Goal: Task Accomplishment & Management: Manage account settings

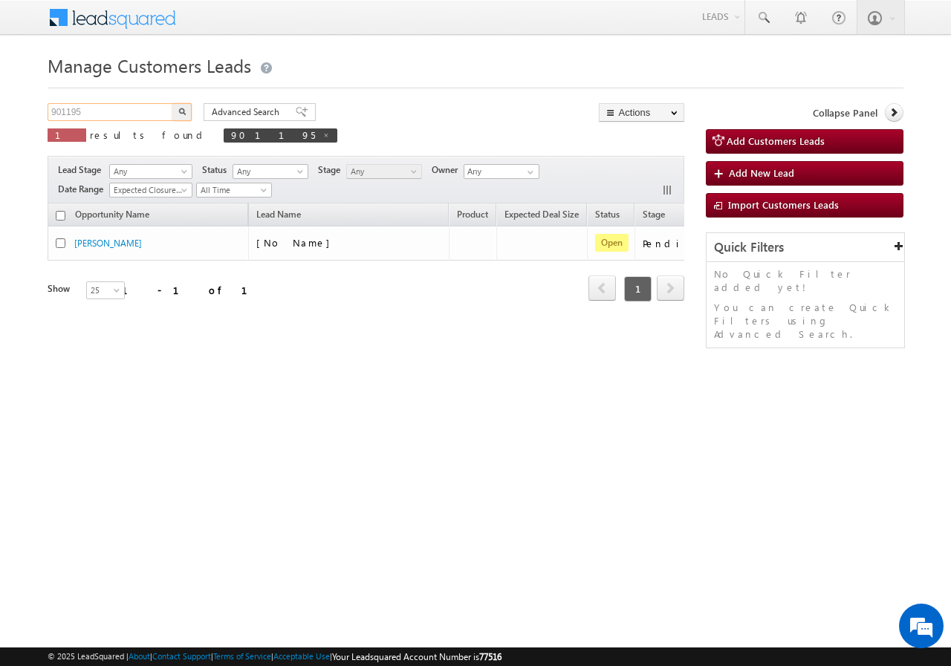
click at [123, 106] on input "901195" at bounding box center [111, 112] width 127 height 18
paste input "200393049"
type input "9200393049"
click at [180, 112] on img "button" at bounding box center [181, 111] width 7 height 7
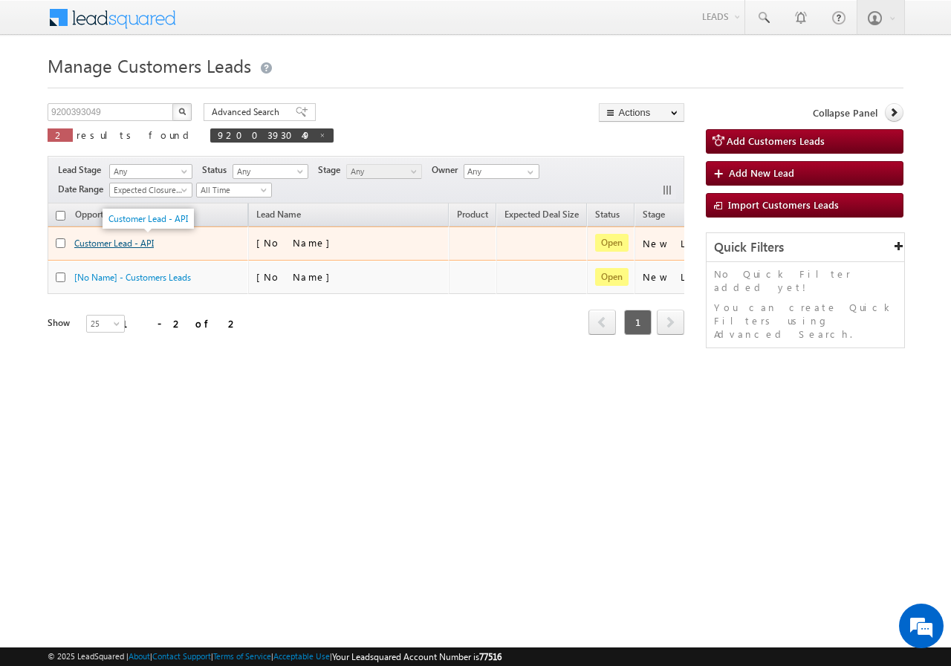
click at [121, 243] on link "Customer Lead - API" at bounding box center [113, 243] width 79 height 11
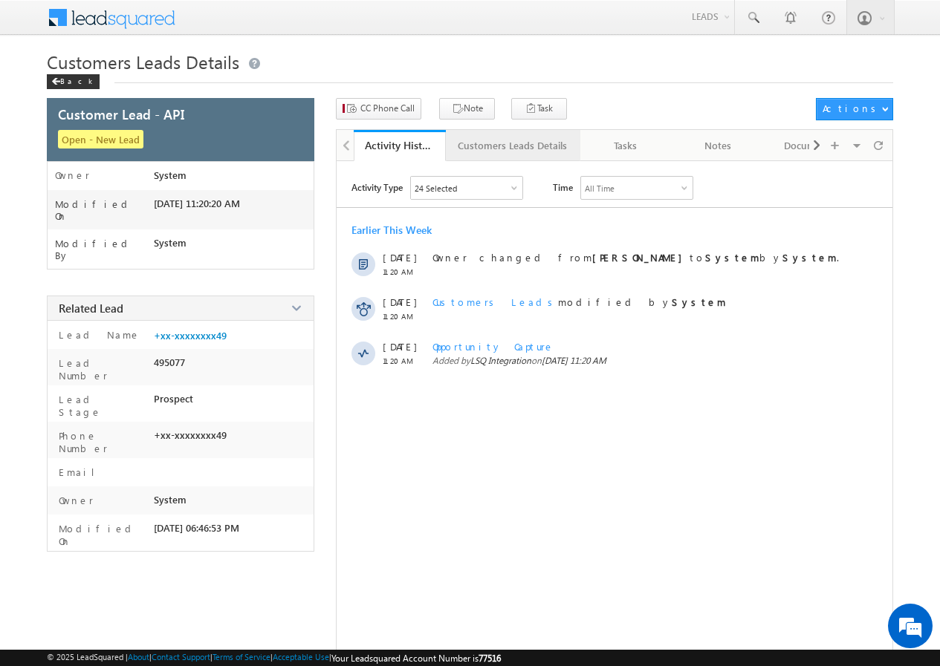
click at [478, 138] on div "Customers Leads Details" at bounding box center [512, 146] width 109 height 18
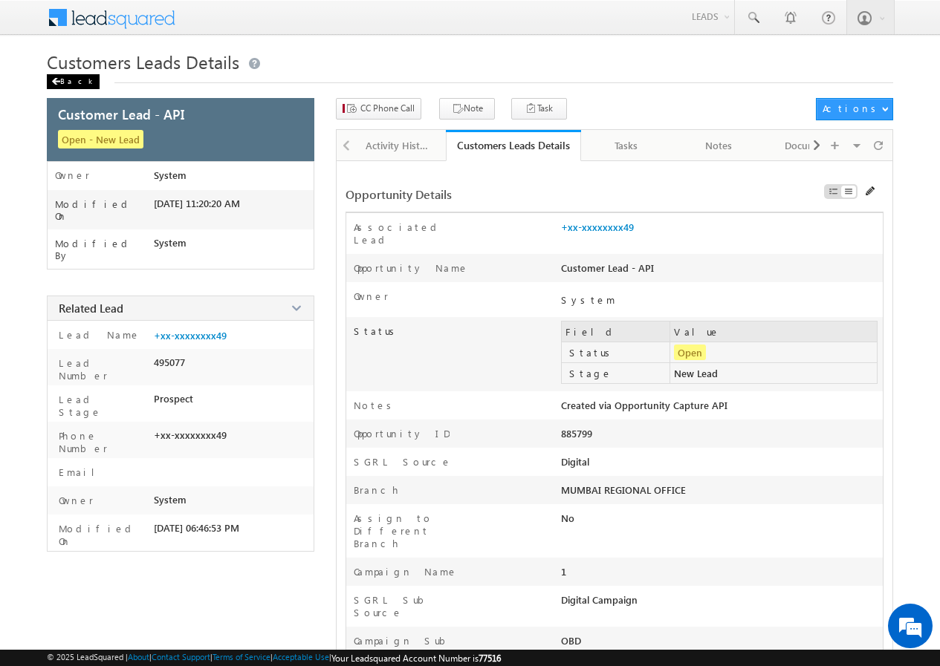
click at [63, 79] on div "Back" at bounding box center [73, 81] width 53 height 15
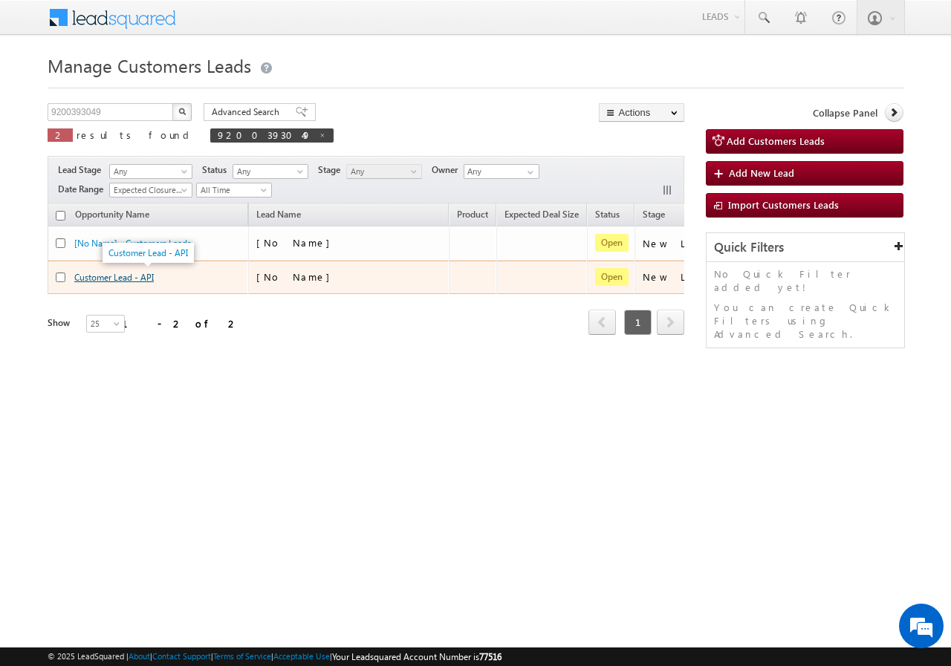
click at [99, 279] on link "Customer Lead - API" at bounding box center [113, 277] width 79 height 11
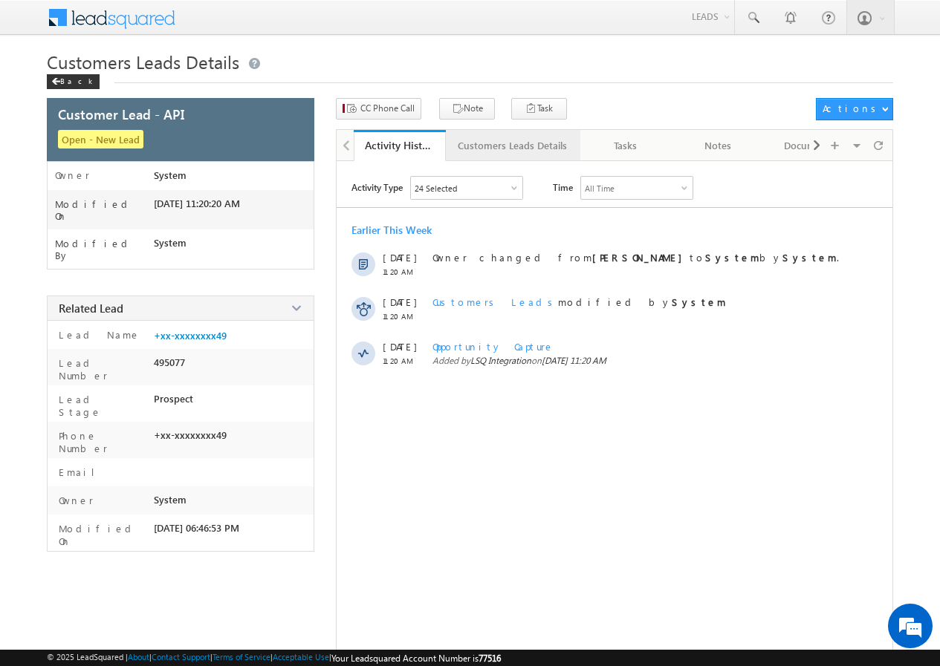
click at [487, 148] on div "Customers Leads Details" at bounding box center [512, 146] width 109 height 18
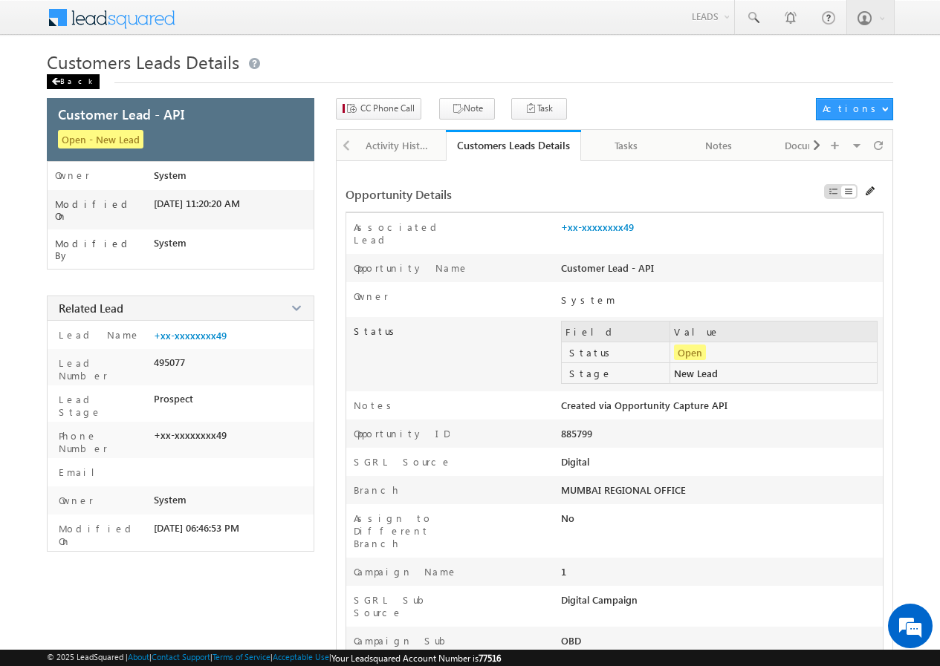
click at [68, 78] on div "Back" at bounding box center [73, 81] width 53 height 15
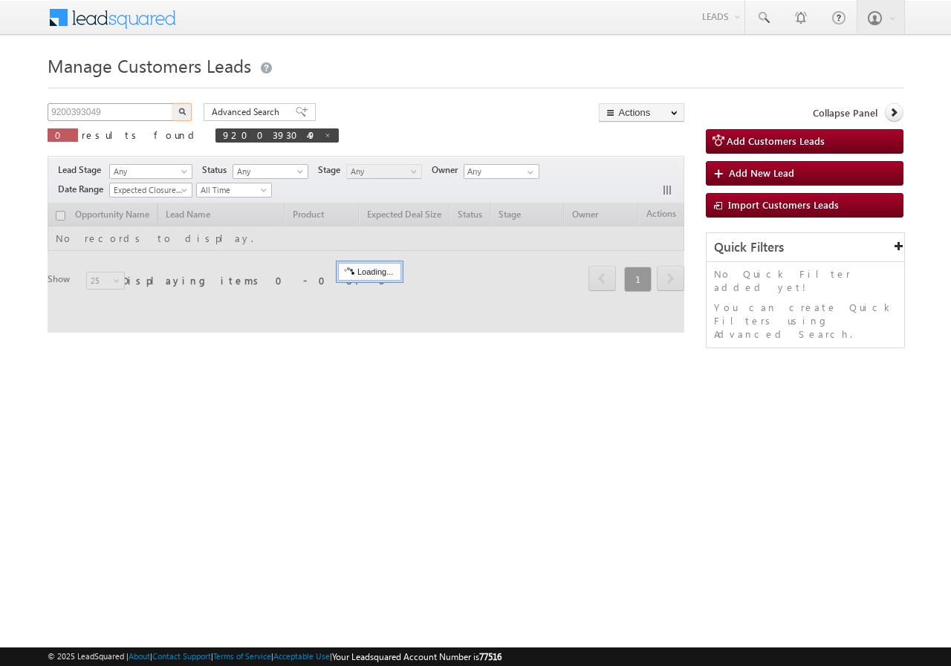
click at [120, 109] on input "9200393049" at bounding box center [111, 112] width 127 height 18
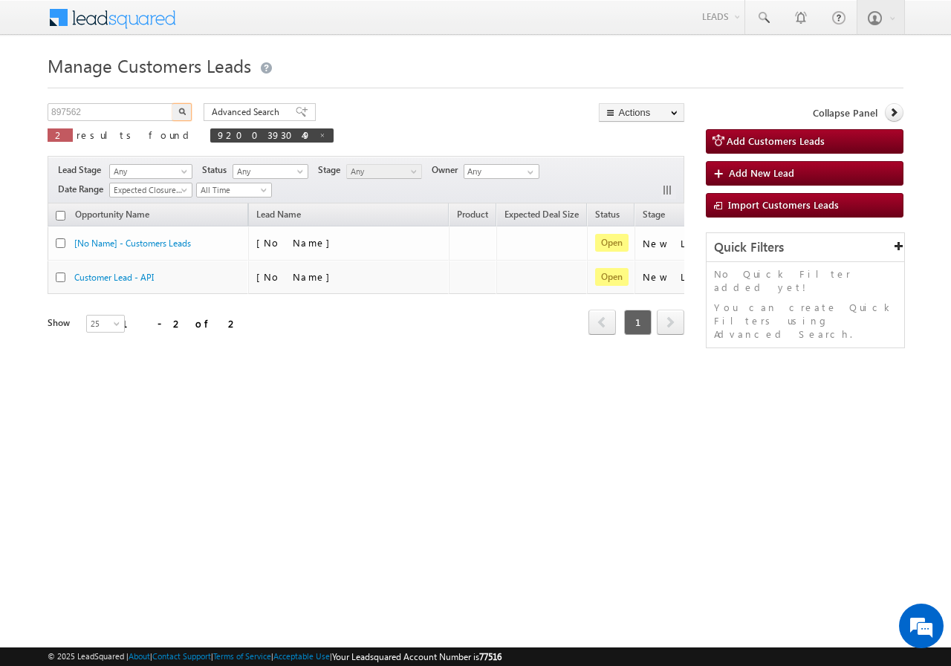
type input "897562"
click at [187, 108] on button "button" at bounding box center [181, 112] width 19 height 18
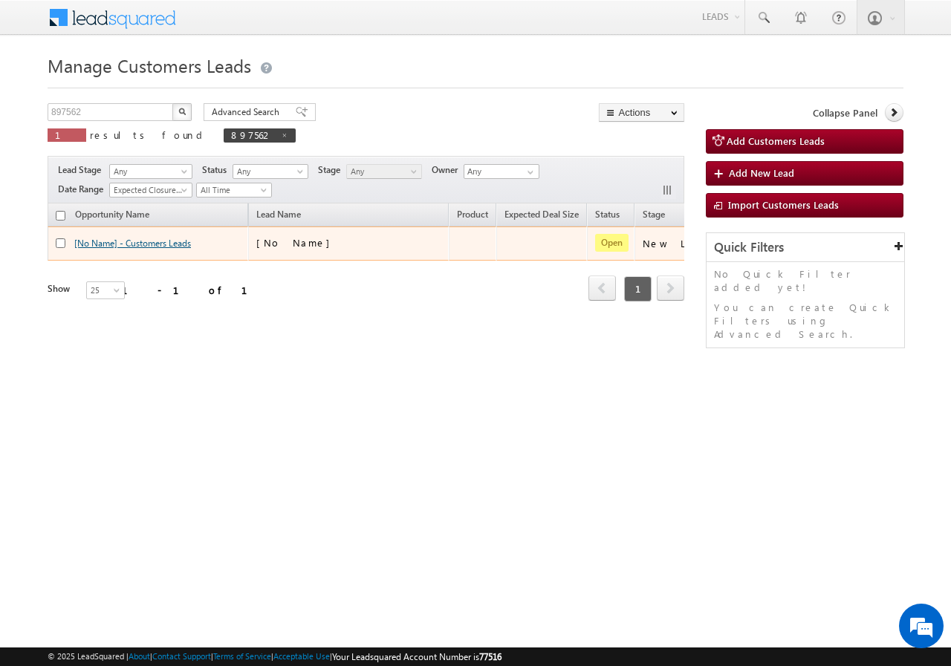
click at [117, 246] on link "[No Name] - Customers Leads" at bounding box center [132, 243] width 117 height 11
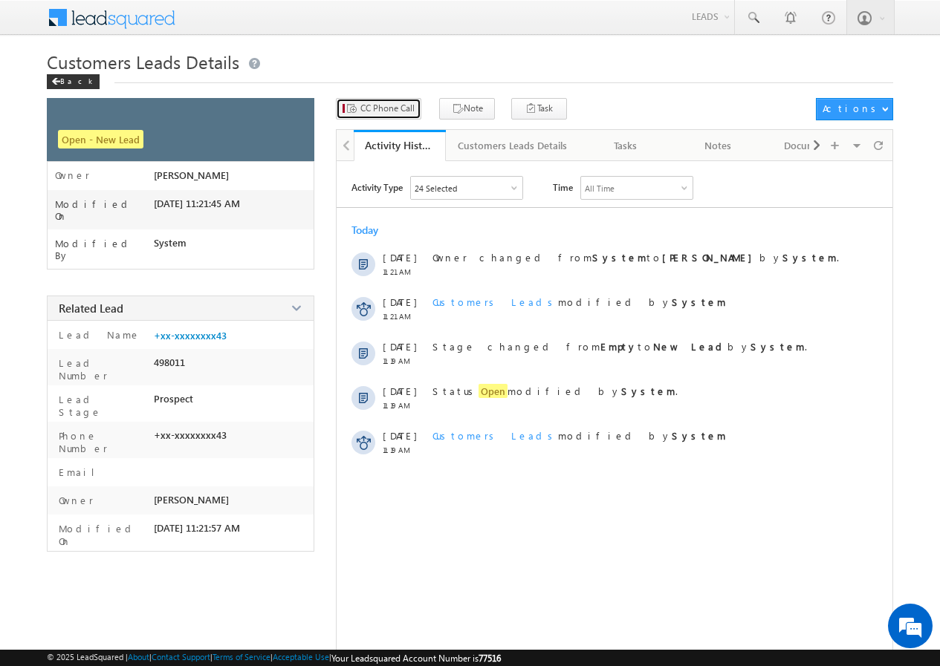
click at [380, 111] on span "CC Phone Call" at bounding box center [387, 108] width 54 height 13
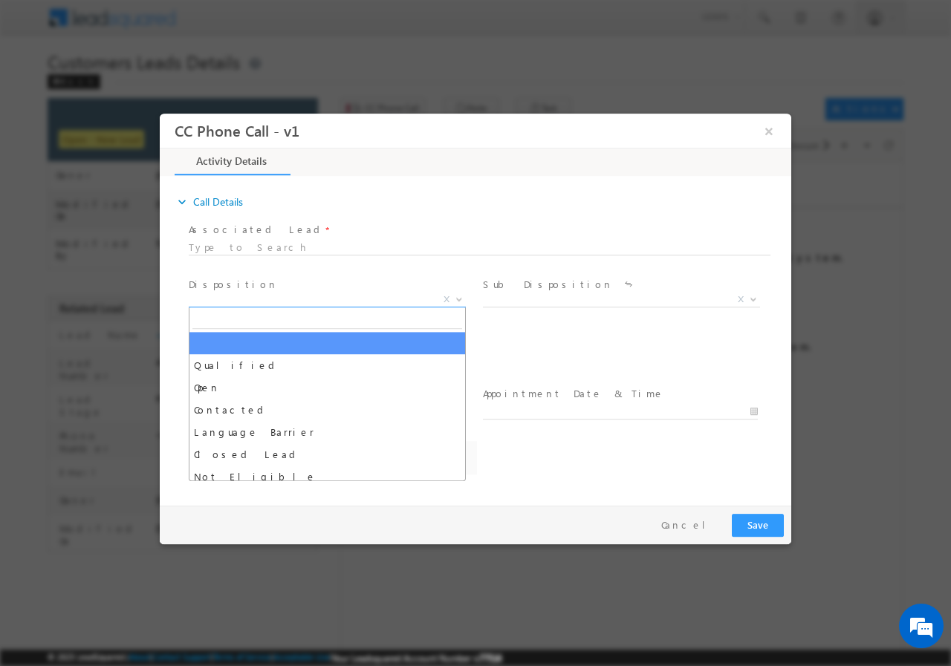
click at [270, 294] on span "X" at bounding box center [327, 299] width 277 height 15
select select "arjun.harendra@sgrlimited.in"
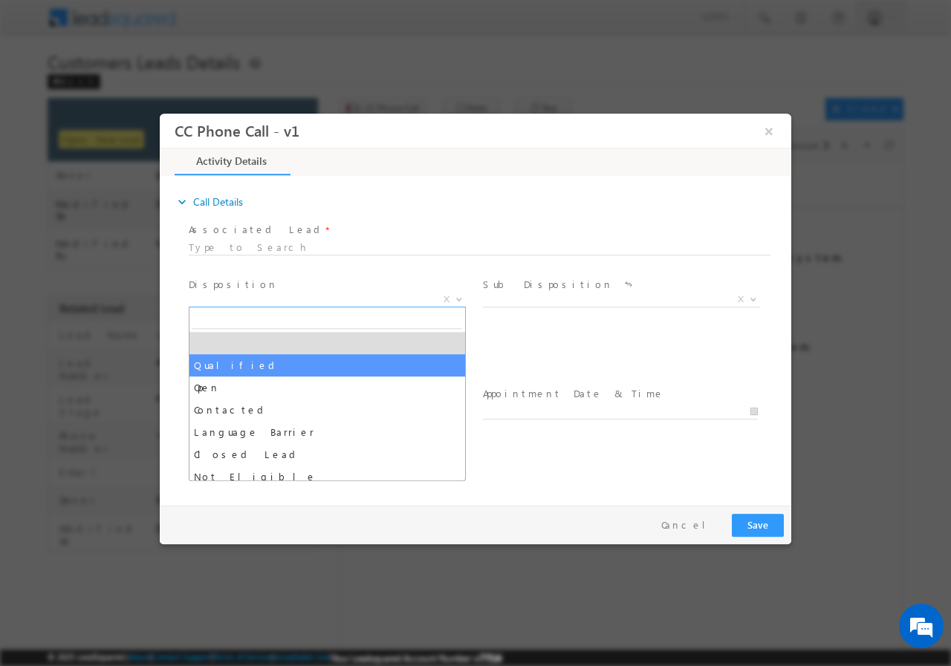
select select "Qualified"
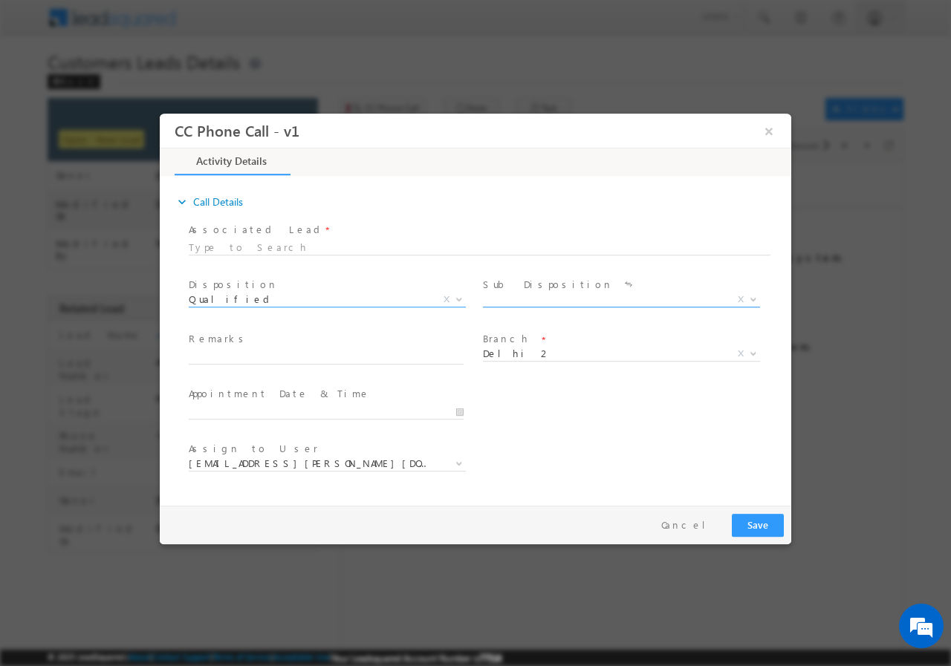
drag, startPoint x: 494, startPoint y: 296, endPoint x: 501, endPoint y: 304, distance: 10.5
click at [495, 296] on span "X" at bounding box center [621, 299] width 277 height 15
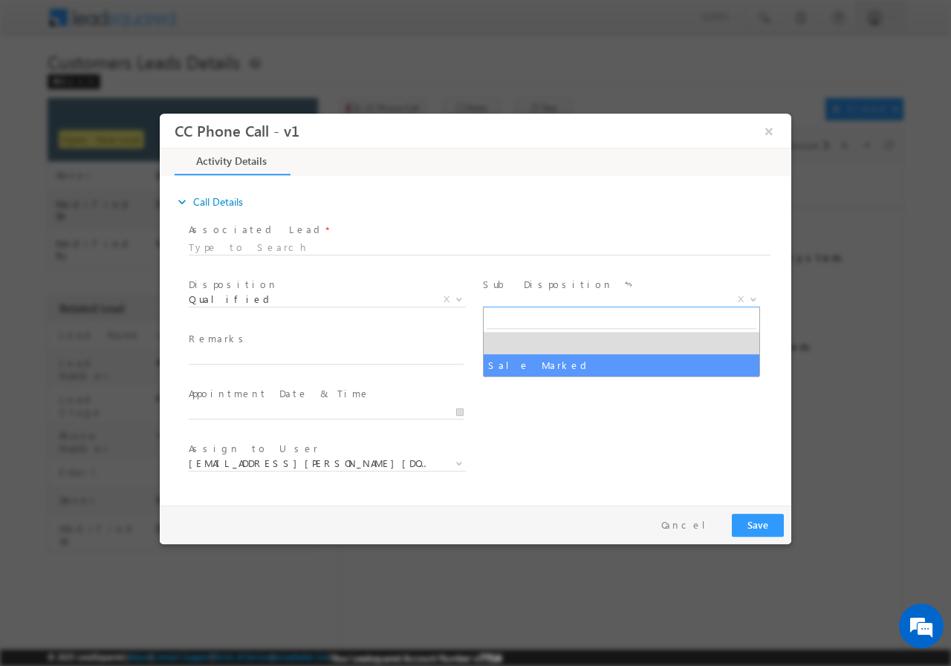
select select "Sale Marked"
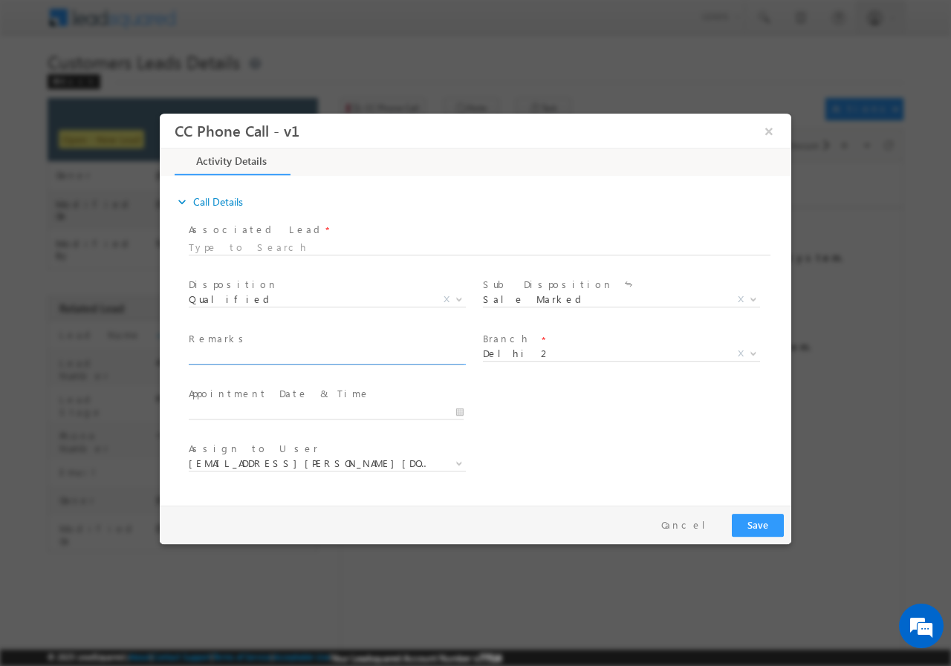
click at [254, 359] on input "text" at bounding box center [326, 356] width 275 height 15
paste input "897562//VB_Know_More//MO SHAHRUKH//8512002843// RENOVATION// LOAN REQ-5L// SELF…"
type input "897562//VB_Know_More//MO SHAHRUKH//8512002843// RENOVATION// LOAN REQ-5L// SELF…"
type input "09/18/2025 7:19 PM"
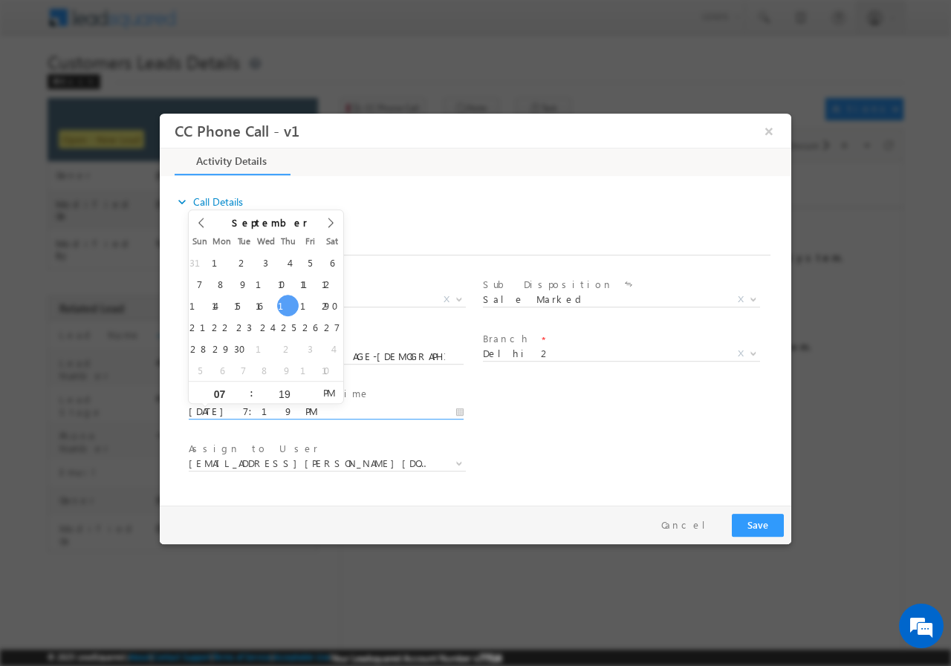
click at [458, 411] on input "09/18/2025 7:19 PM" at bounding box center [326, 411] width 275 height 15
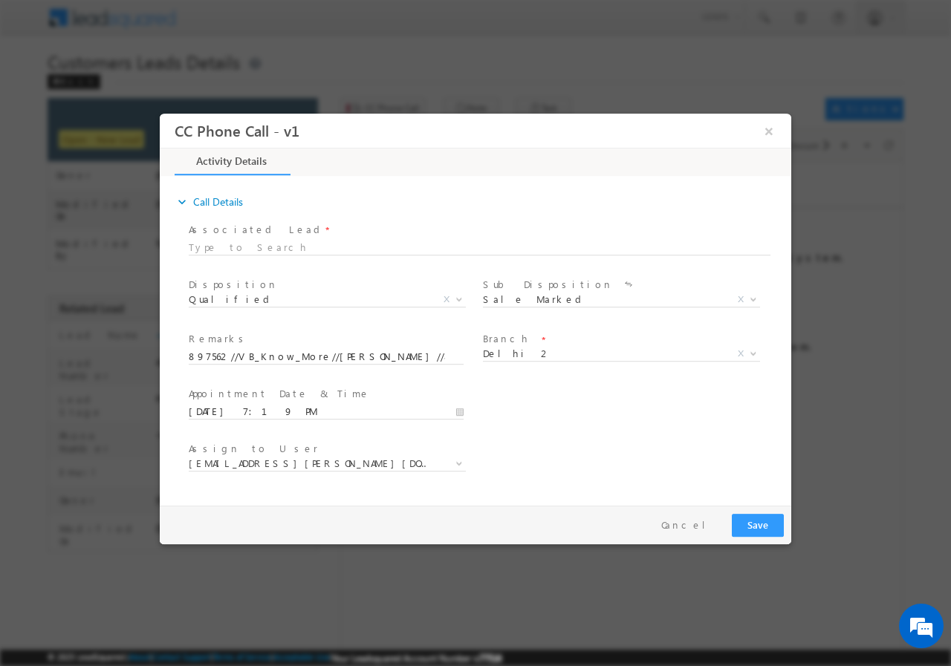
click at [559, 399] on div "User Branch * Appointment Date & Time * 09/18/2025 7:19 PM" at bounding box center [488, 409] width 605 height 55
click at [463, 409] on input "09/18/2025 7:19 PM" at bounding box center [326, 411] width 275 height 15
click at [557, 400] on div "User Branch * Appointment Date & Time *" at bounding box center [488, 409] width 605 height 55
click at [532, 353] on span "Delhi 2" at bounding box center [603, 352] width 241 height 13
type input "G"
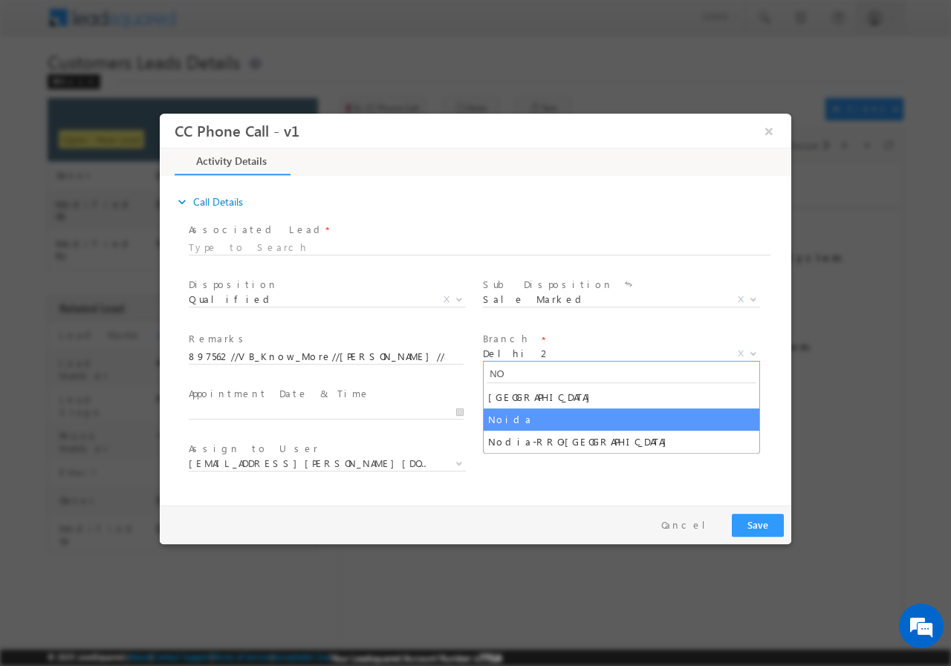
type input "N"
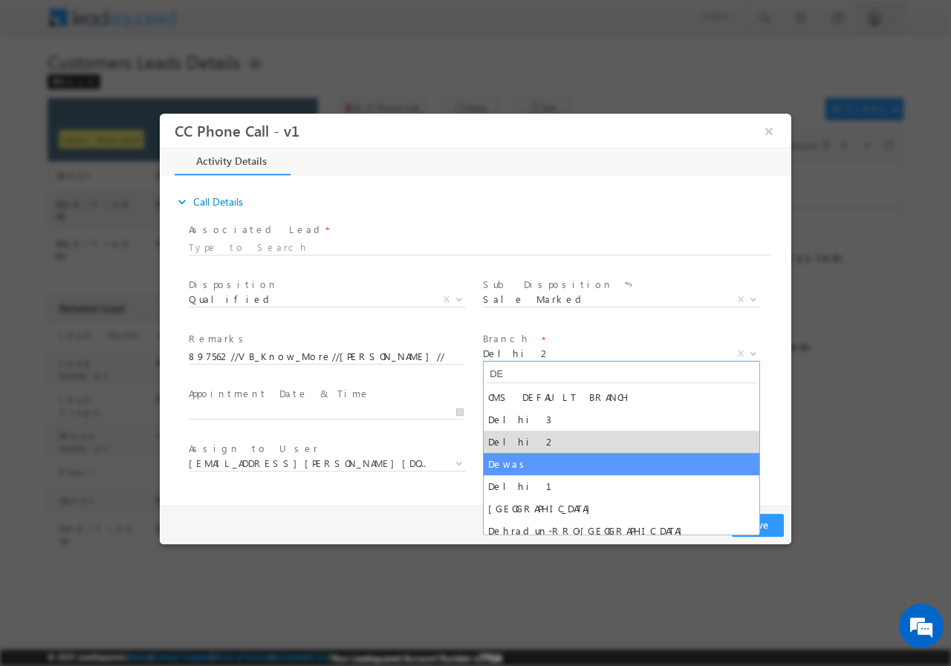
type input "DE"
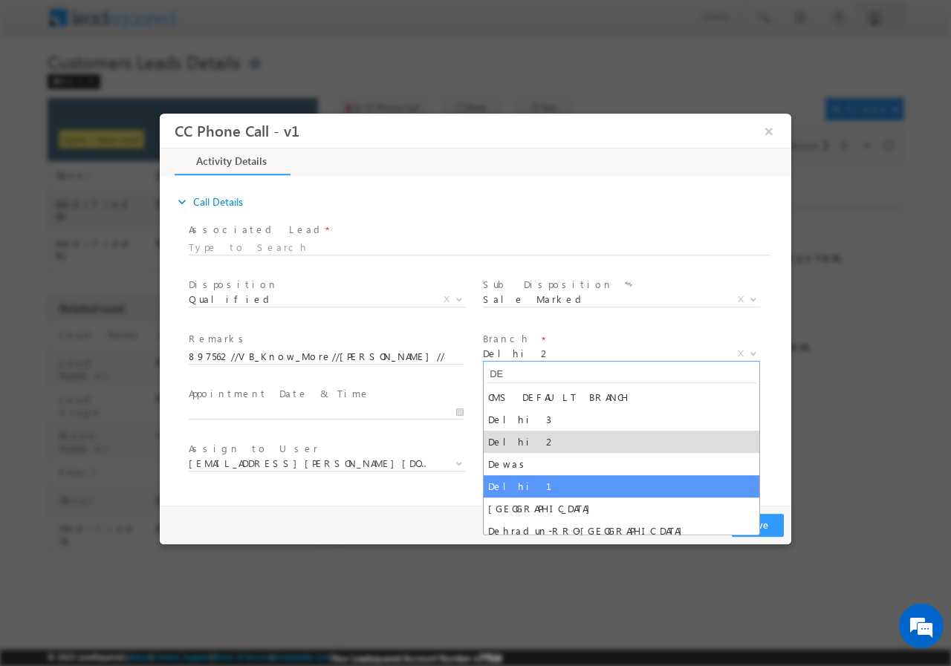
select select "Delhi 1"
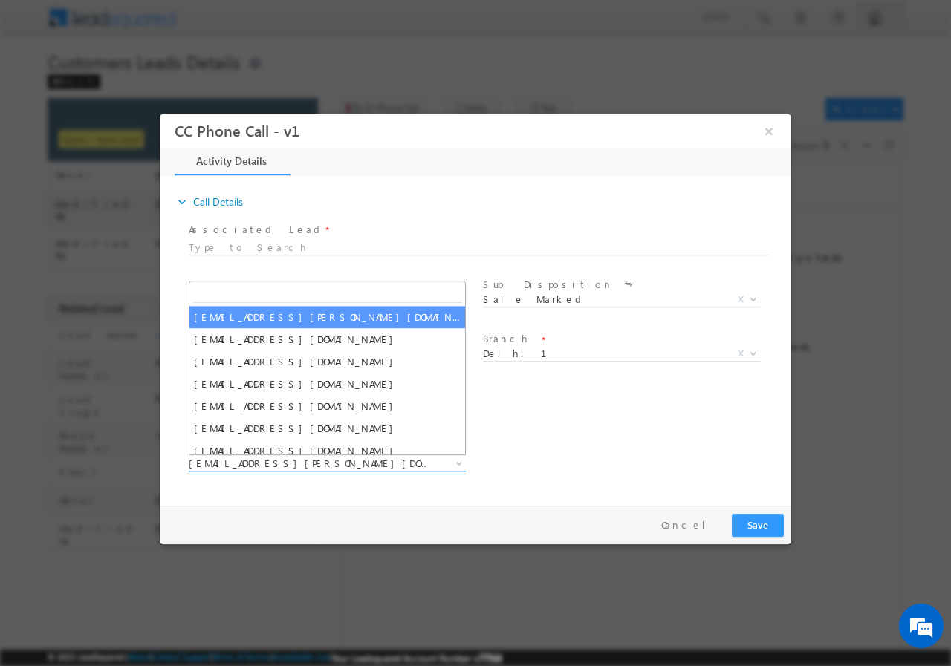
click at [272, 461] on span "arjun.harendra@sgrlimited.in" at bounding box center [309, 462] width 241 height 13
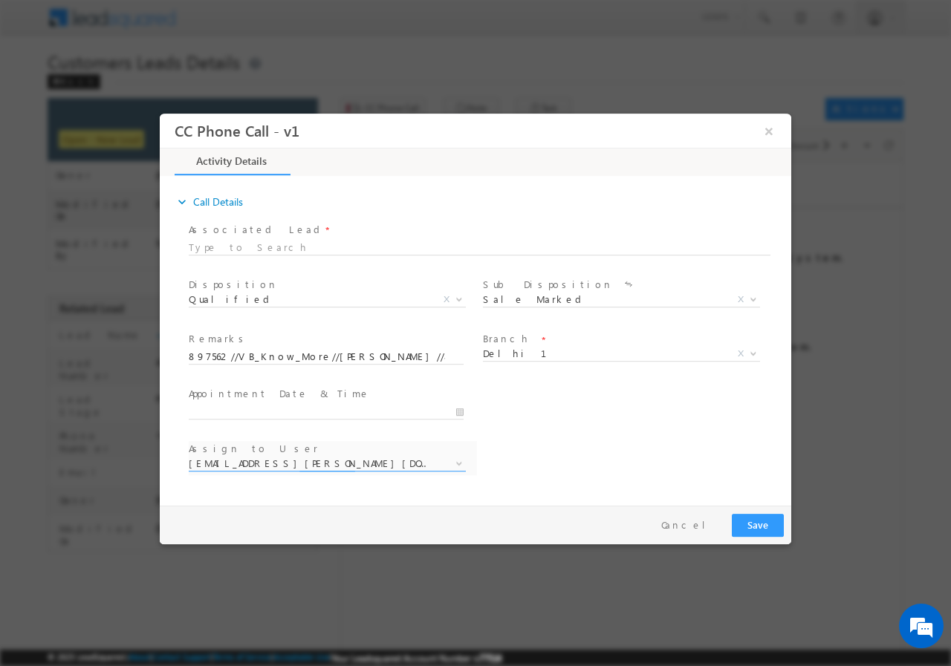
select select "dharm.yadav@sgrlimited.in"
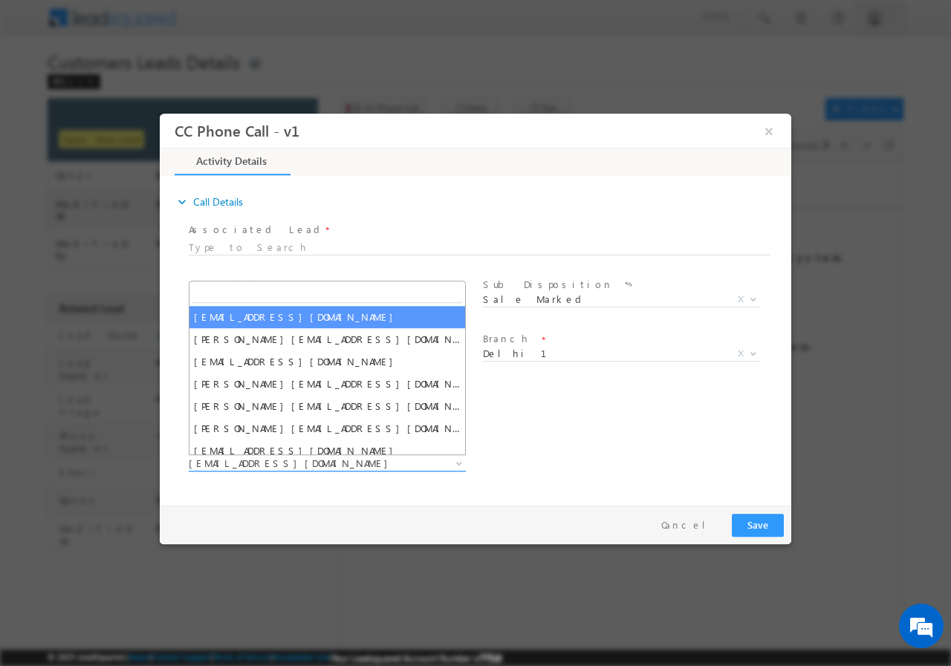
click at [283, 464] on span "dharm.yadav@sgrlimited.in" at bounding box center [309, 462] width 241 height 13
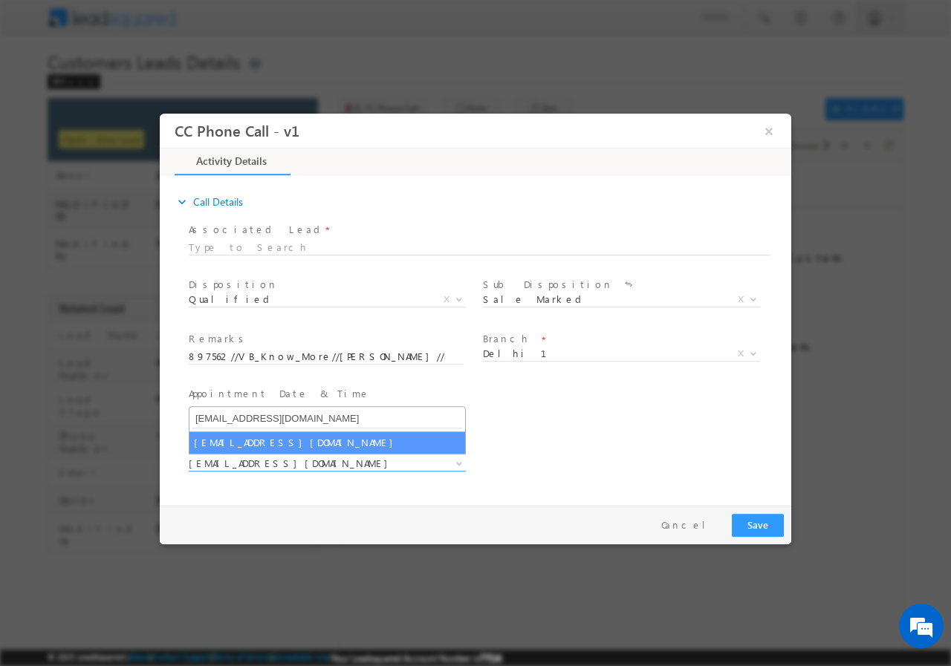
type input "rana.singh@sgrlimited.in"
select select "rana.singh@sgrlimited.in"
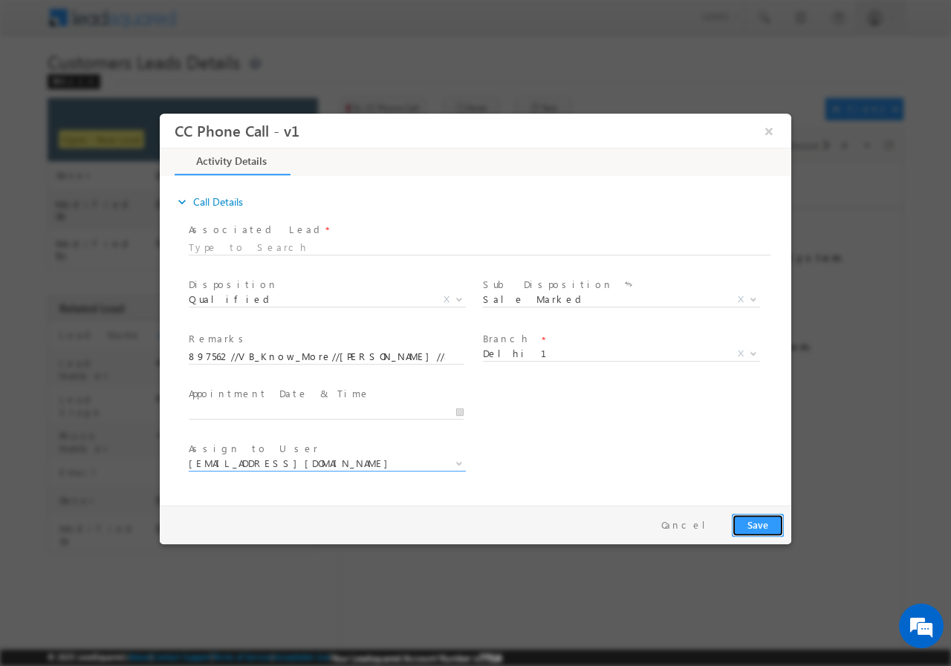
click at [746, 521] on button "Save" at bounding box center [758, 524] width 52 height 23
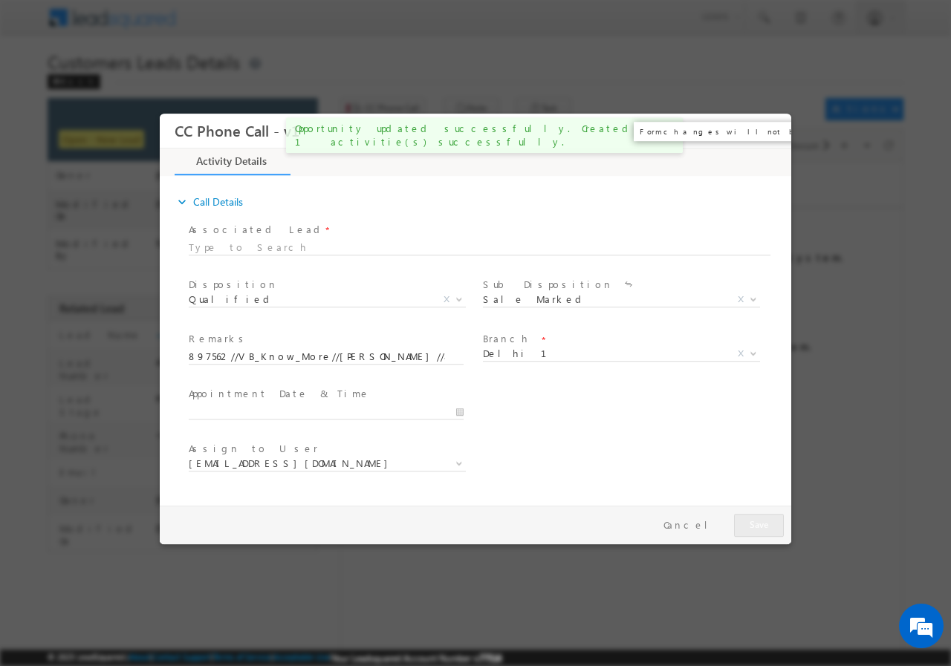
click at [769, 128] on button "×" at bounding box center [768, 130] width 25 height 27
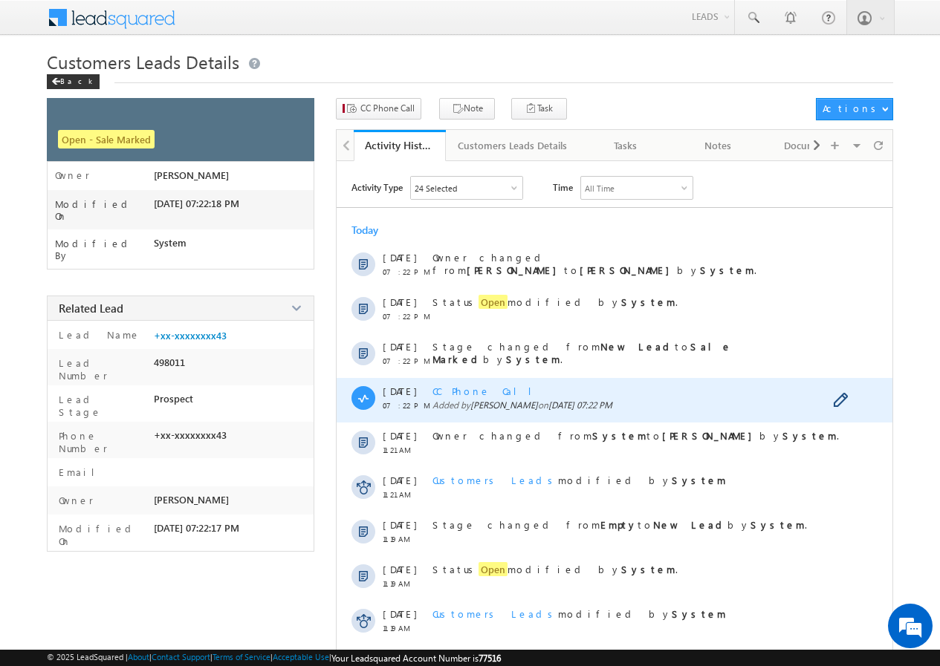
click at [461, 387] on span "CC Phone Call" at bounding box center [487, 391] width 111 height 13
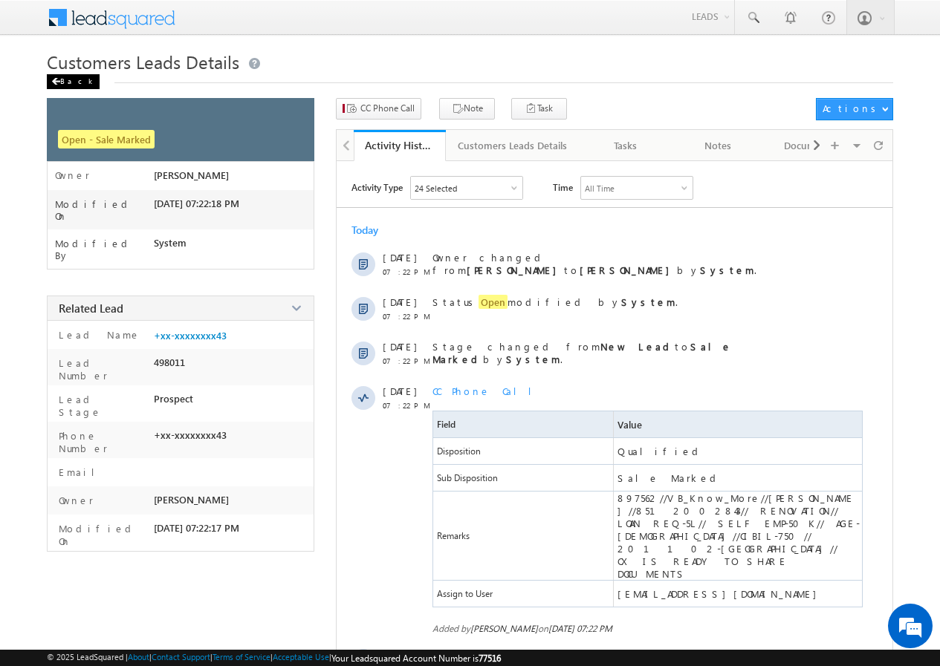
click at [68, 79] on div "Back" at bounding box center [73, 81] width 53 height 15
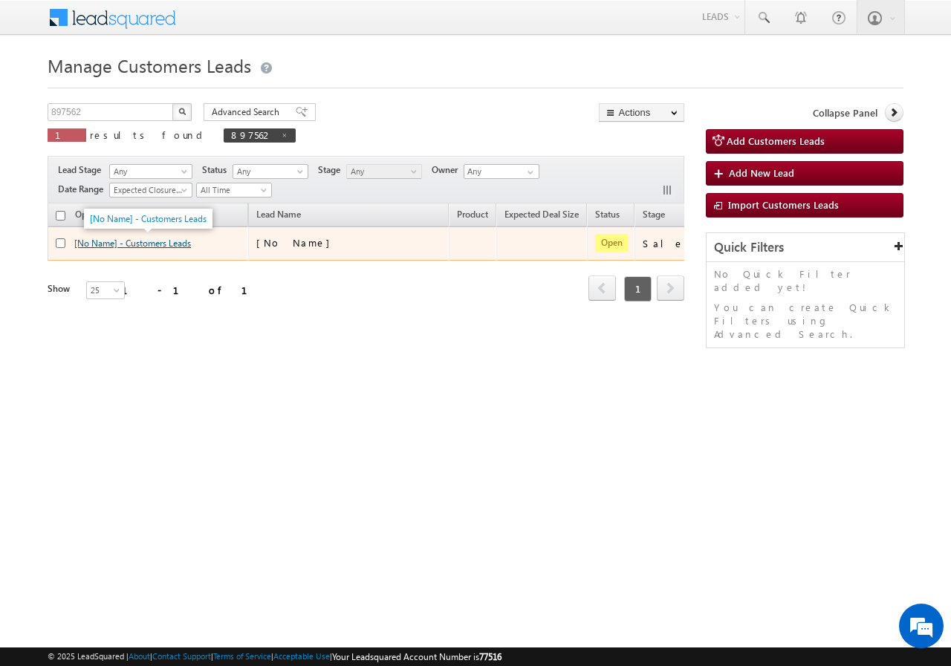
click at [139, 243] on link "[No Name] - Customers Leads" at bounding box center [132, 243] width 117 height 11
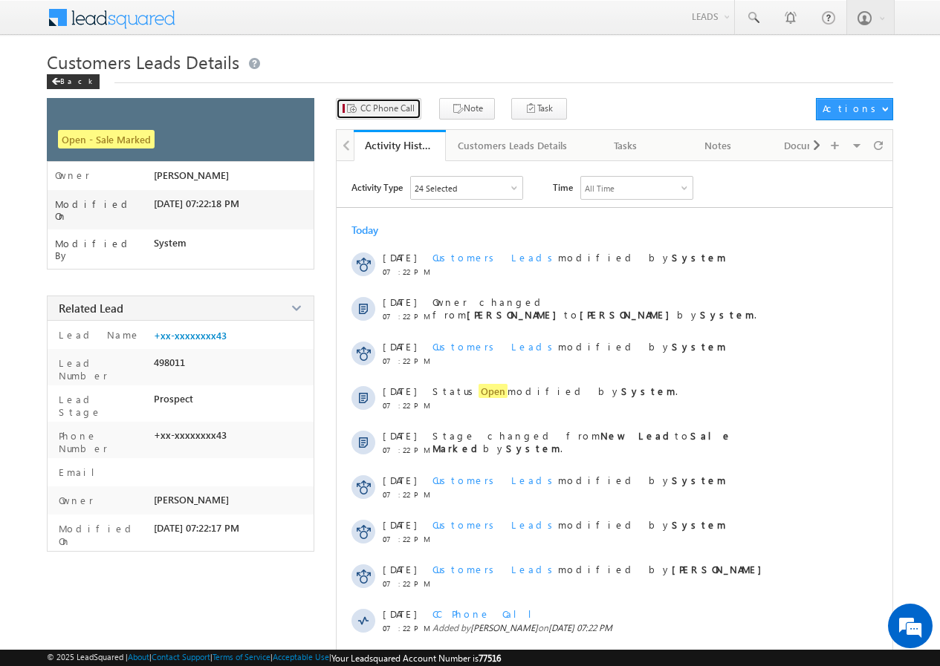
click at [389, 105] on span "CC Phone Call" at bounding box center [387, 108] width 54 height 13
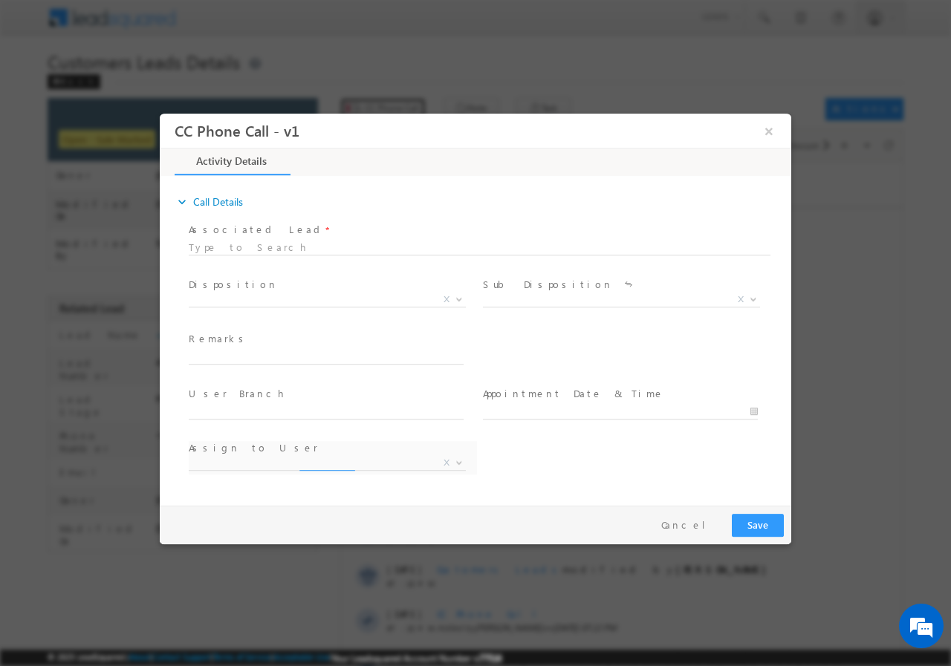
select select "[EMAIL_ADDRESS][DOMAIN_NAME]"
drag, startPoint x: 765, startPoint y: 131, endPoint x: 755, endPoint y: 126, distance: 11.0
click at [761, 128] on button "×" at bounding box center [768, 130] width 25 height 27
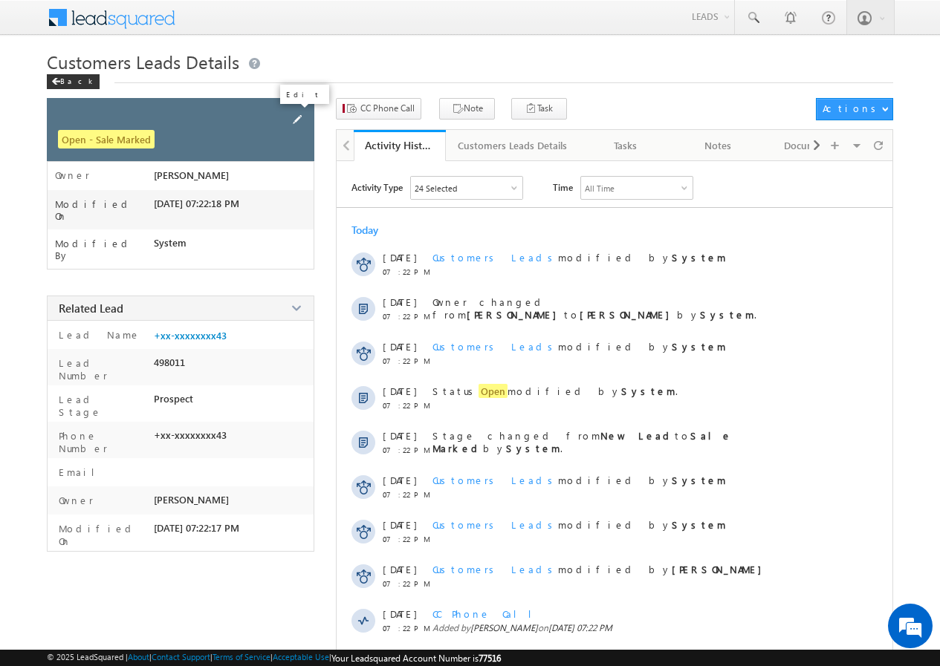
click at [292, 120] on span at bounding box center [297, 119] width 16 height 16
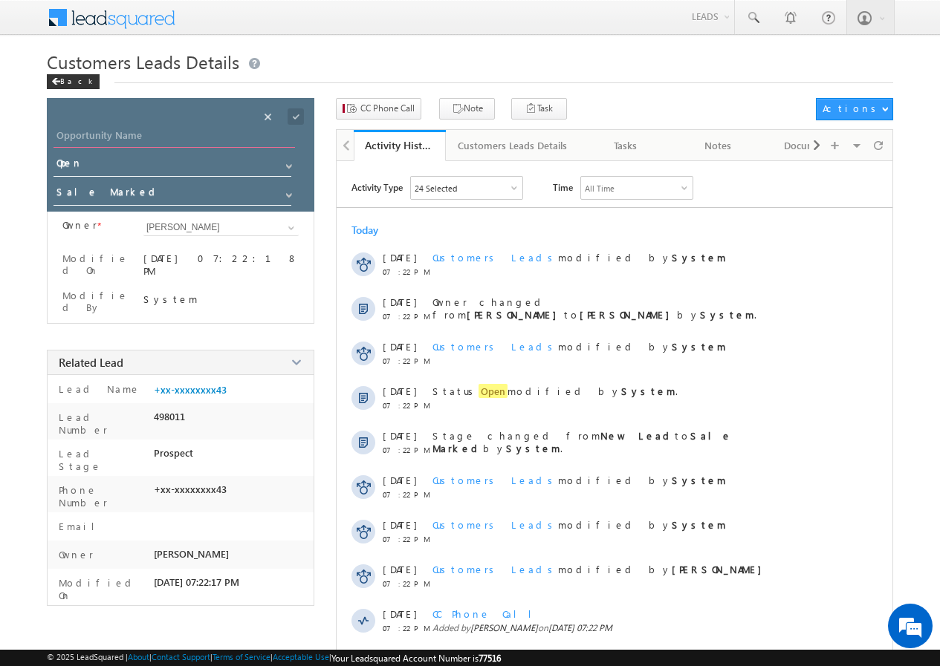
click at [171, 127] on input "Opportunity Name" at bounding box center [173, 137] width 241 height 21
paste input "MO SHAHRUKH"
type input "MO SHAHRUKH"
click at [296, 117] on span at bounding box center [295, 116] width 16 height 16
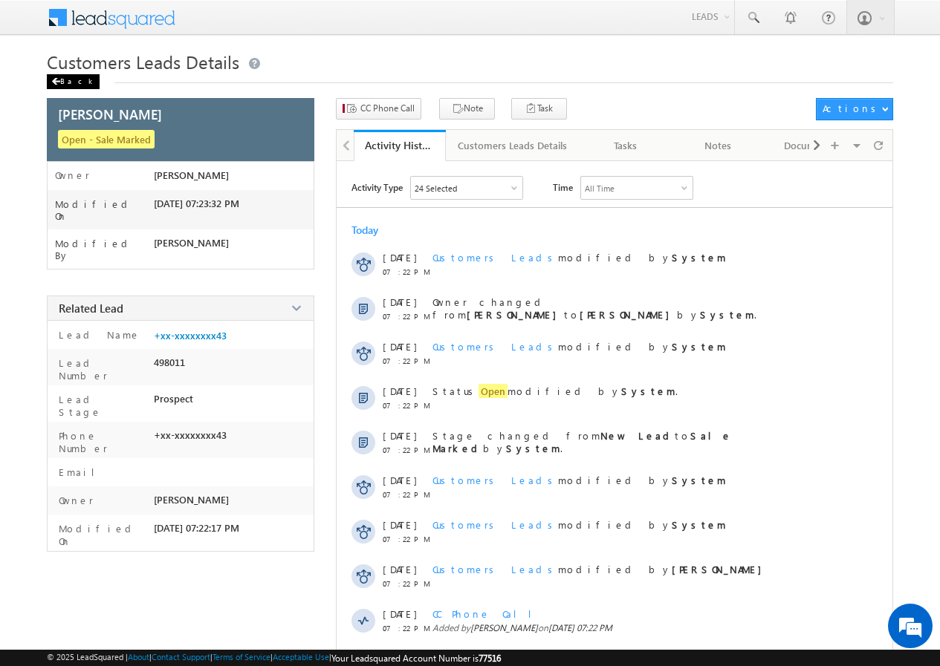
click at [65, 79] on div "Back" at bounding box center [73, 81] width 53 height 15
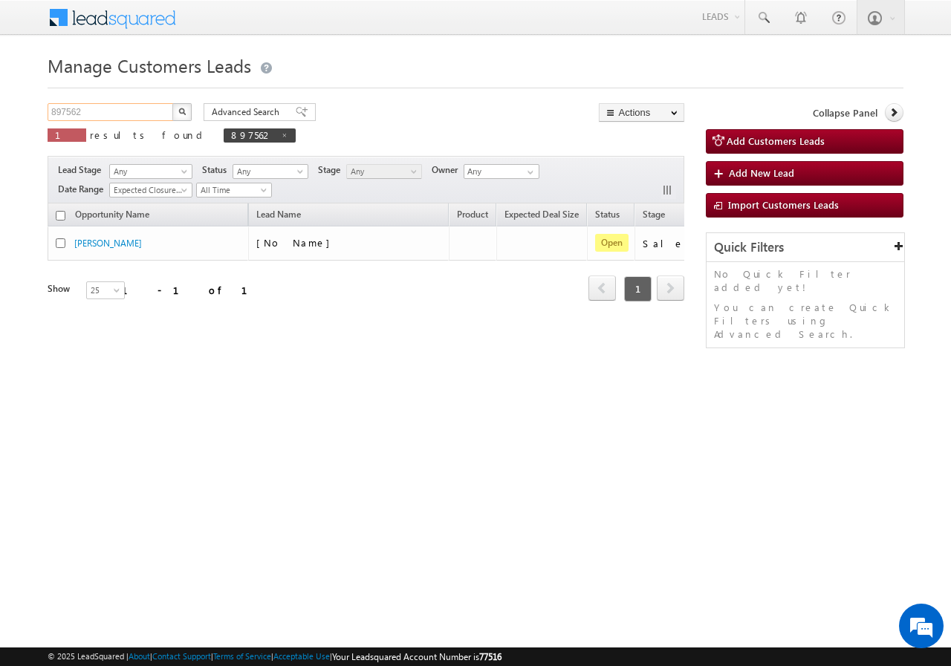
click at [107, 111] on input "897562" at bounding box center [111, 112] width 127 height 18
paste input "61"
type input "897612"
click at [178, 108] on img "button" at bounding box center [181, 111] width 7 height 7
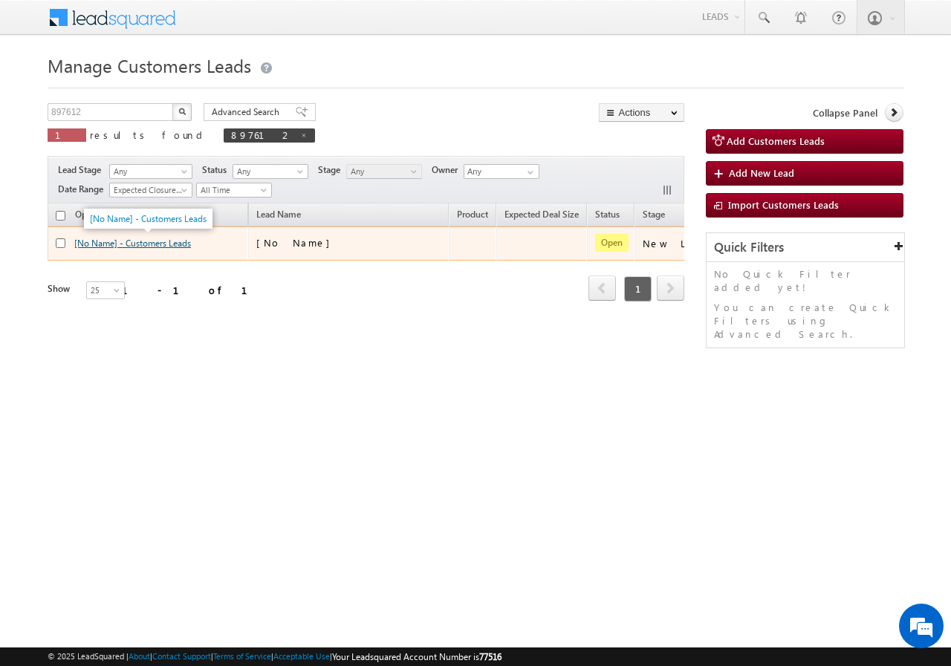
click at [128, 244] on link "[No Name] - Customers Leads" at bounding box center [132, 243] width 117 height 11
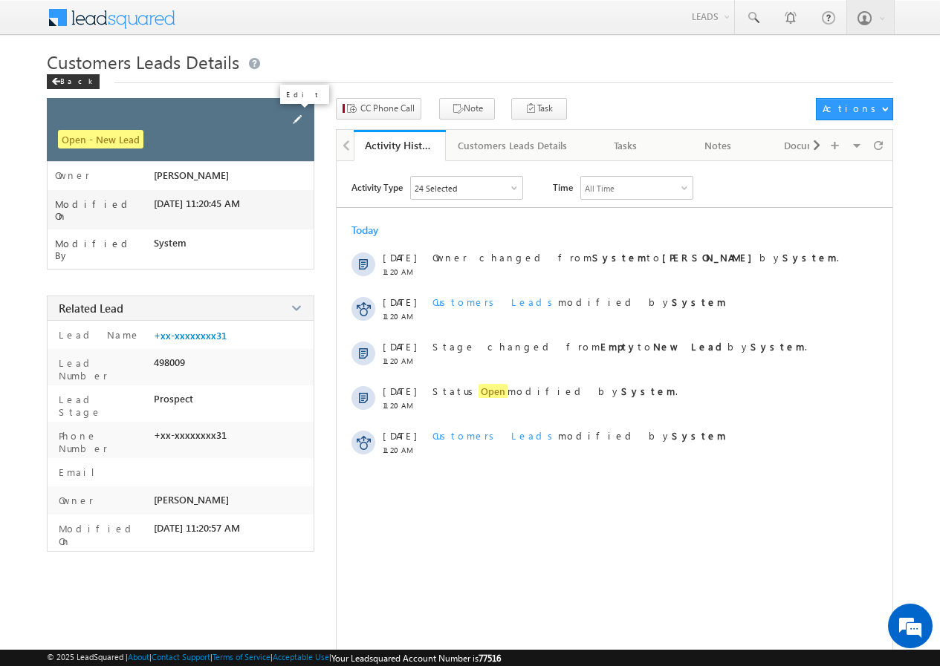
click at [298, 116] on span at bounding box center [297, 119] width 16 height 16
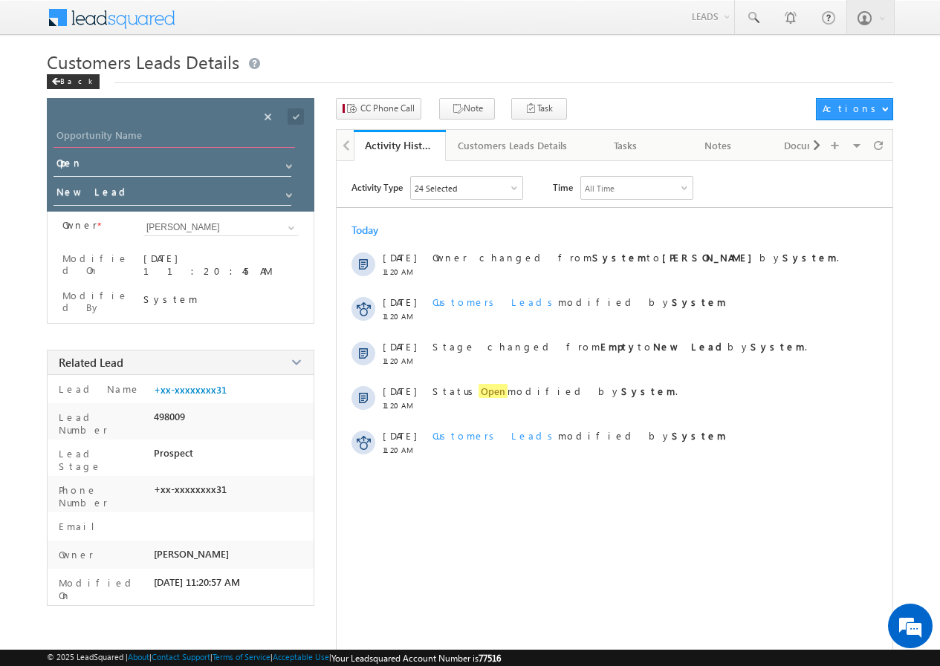
click at [111, 140] on input "Opportunity Name" at bounding box center [173, 137] width 241 height 21
paste input "[PERSON_NAME] [PERSON_NAME]"
type input "[PERSON_NAME] [PERSON_NAME]"
click at [299, 116] on span at bounding box center [295, 116] width 16 height 16
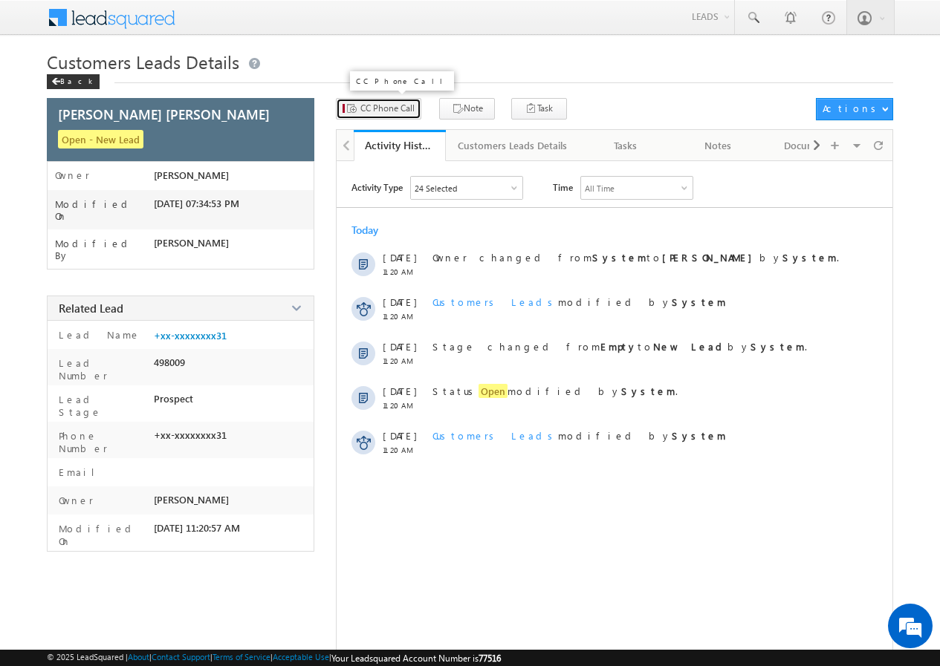
click at [385, 111] on span "CC Phone Call" at bounding box center [387, 108] width 54 height 13
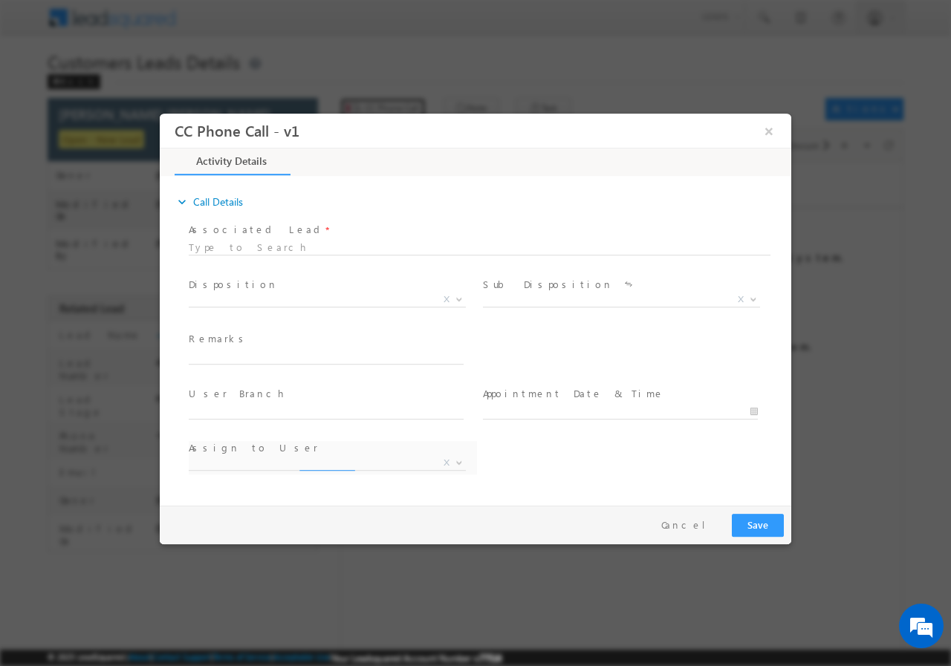
select select "[PERSON_NAME][EMAIL_ADDRESS][DOMAIN_NAME]"
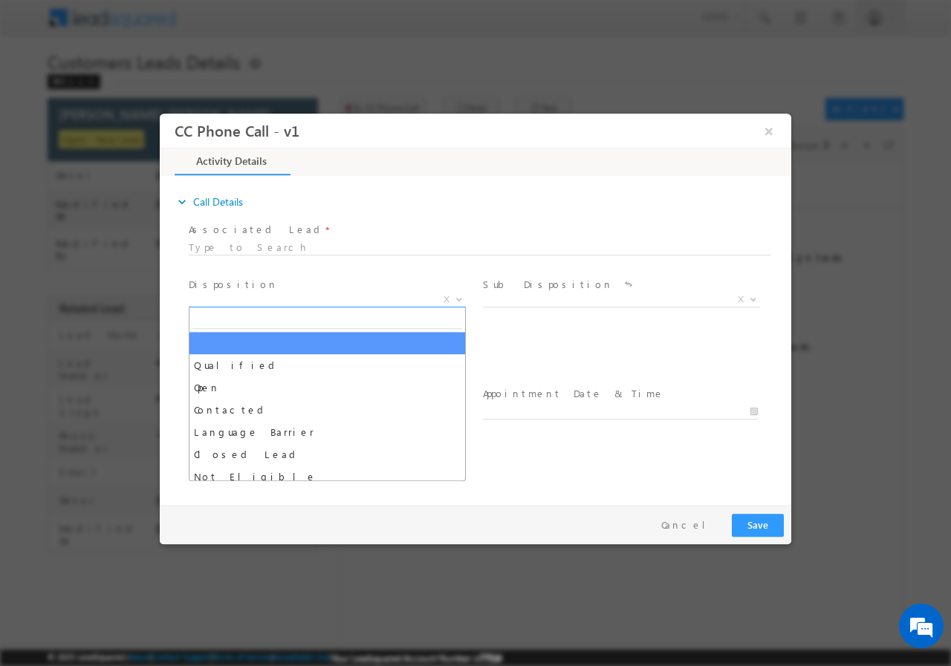
click at [245, 297] on span "X" at bounding box center [327, 299] width 277 height 15
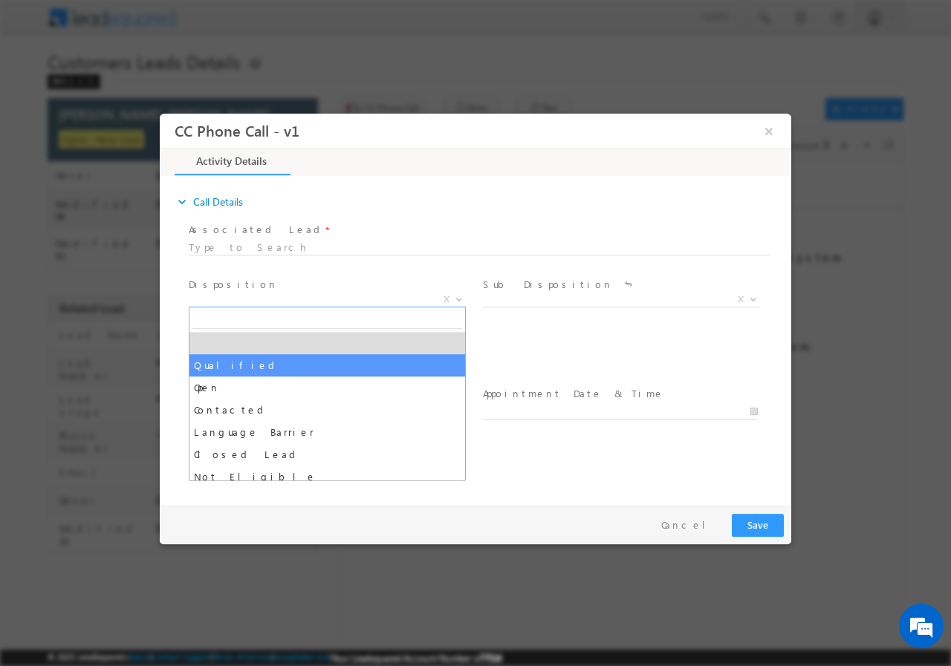
select select "Qualified"
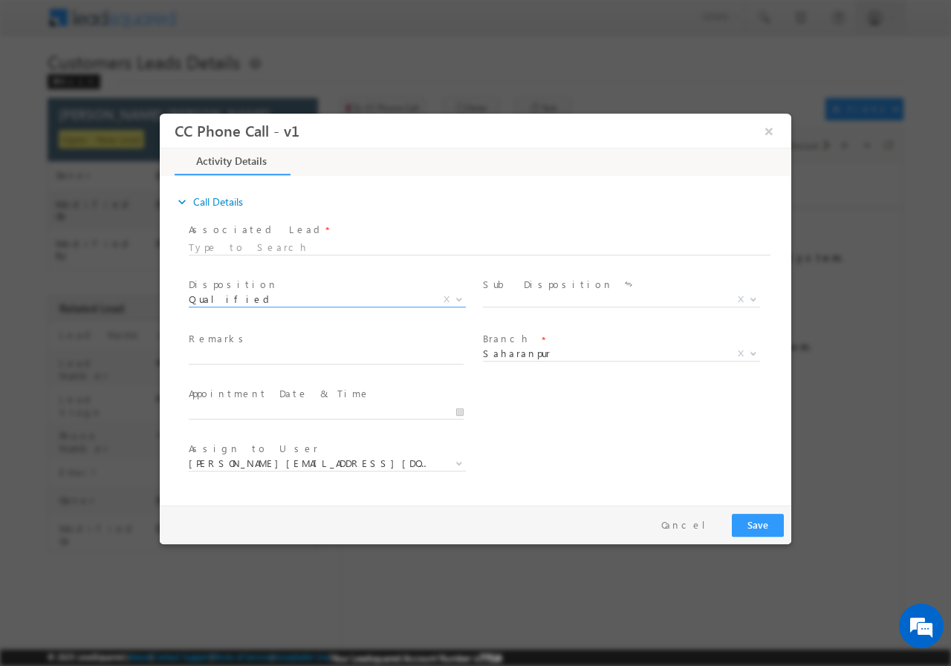
click at [515, 289] on label "Sub Disposition" at bounding box center [548, 284] width 130 height 14
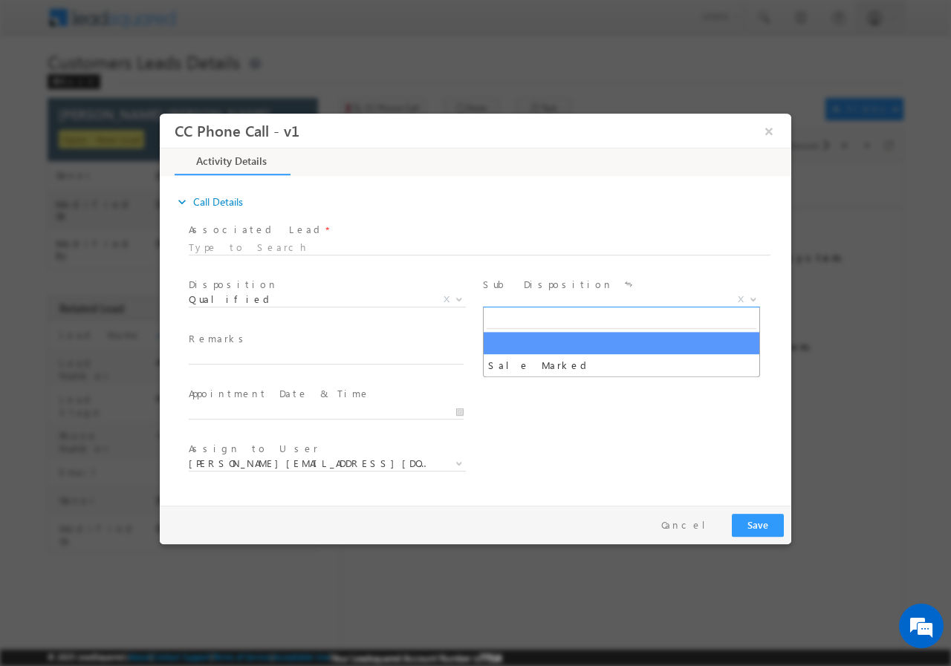
click at [515, 295] on span "X" at bounding box center [621, 299] width 277 height 15
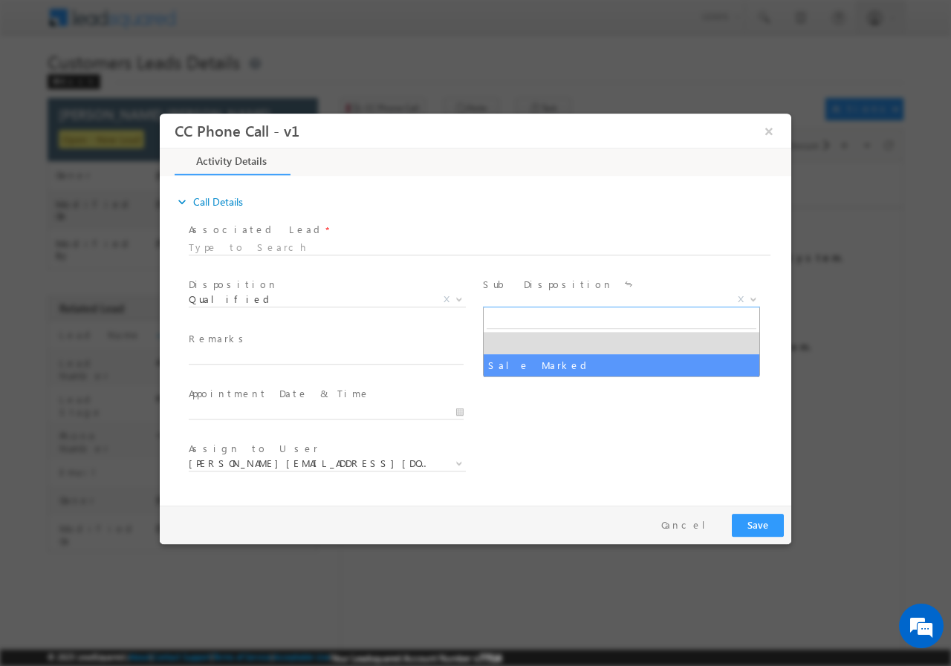
select select "Sale Marked"
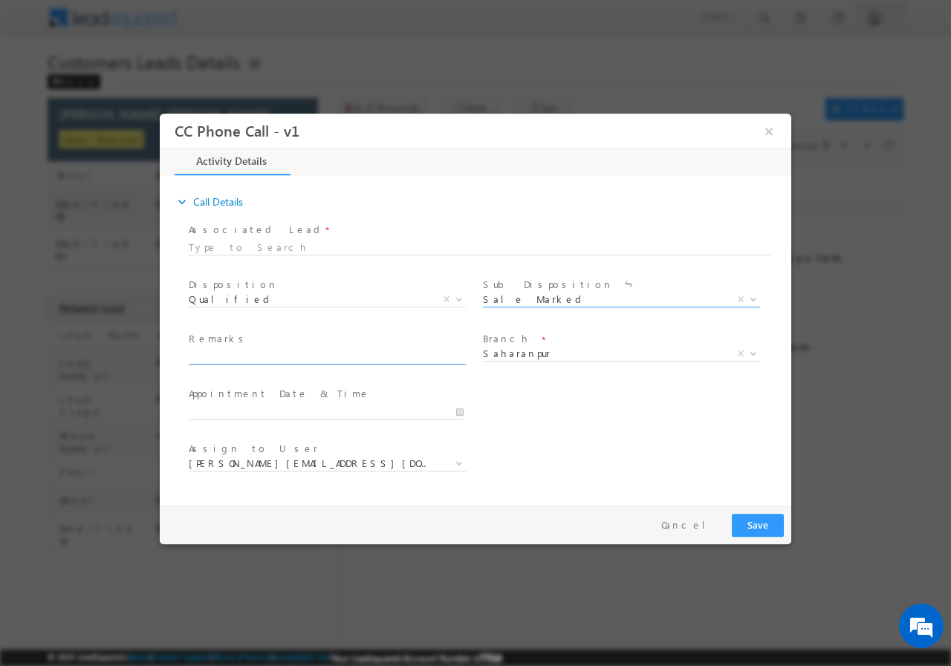
click at [225, 354] on input "text" at bounding box center [326, 356] width 275 height 15
paste input "897612//VB_Know_More//[PERSON_NAME] [PERSON_NAME]//9012859331//FLAT PURCHASE// …"
type input "897612//VB_Know_More//[PERSON_NAME] [PERSON_NAME]//9012859331//FLAT PURCHASE// …"
click at [455, 409] on input "09/18/2025 7:33 PM" at bounding box center [326, 411] width 275 height 15
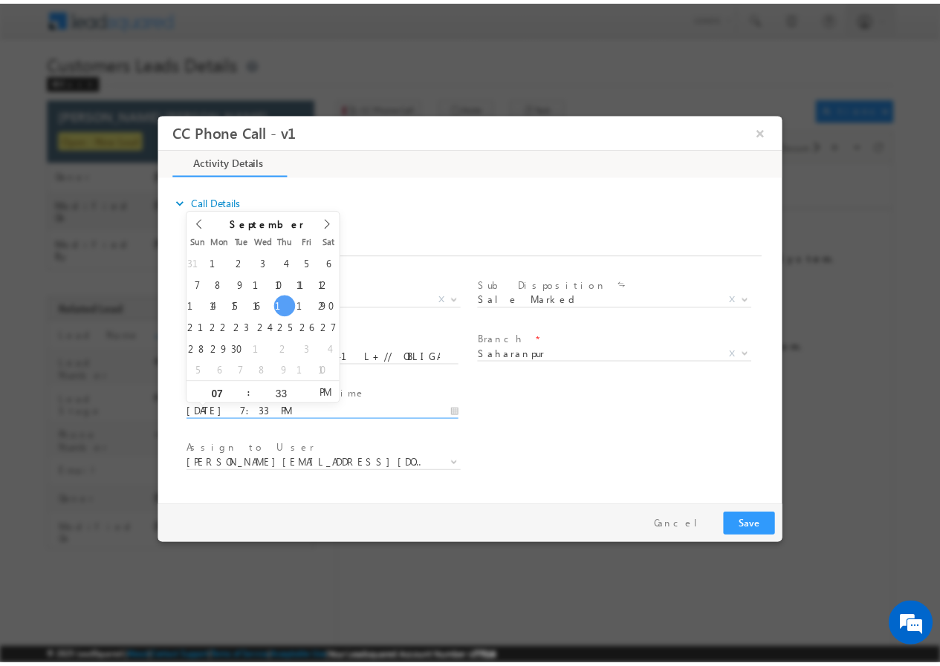
scroll to position [0, 0]
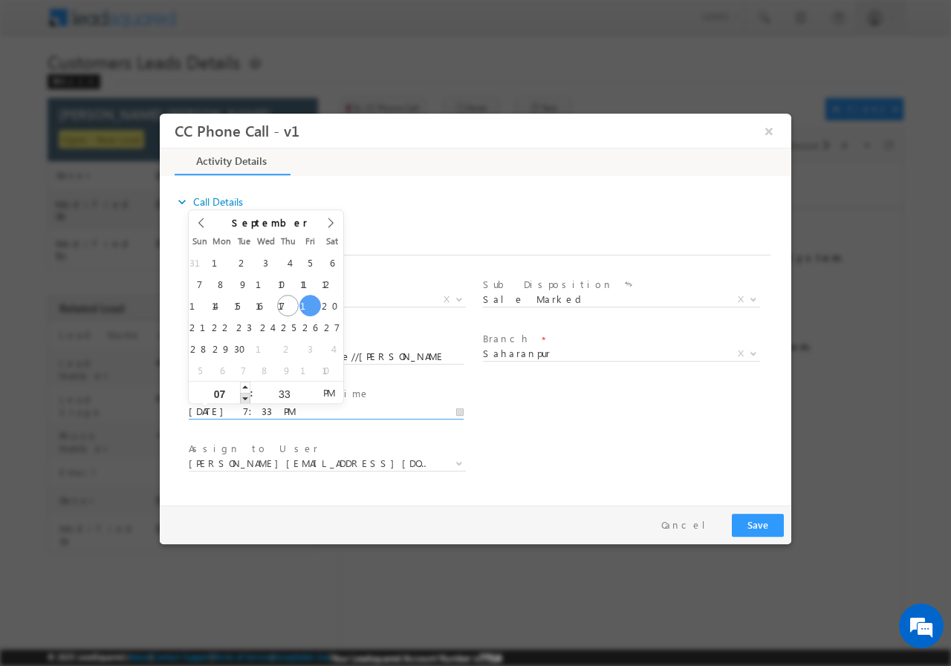
type input "09/19/2025 6:33 PM"
type input "06"
click at [246, 396] on span at bounding box center [245, 397] width 10 height 11
type input "09/19/2025 5:33 PM"
type input "05"
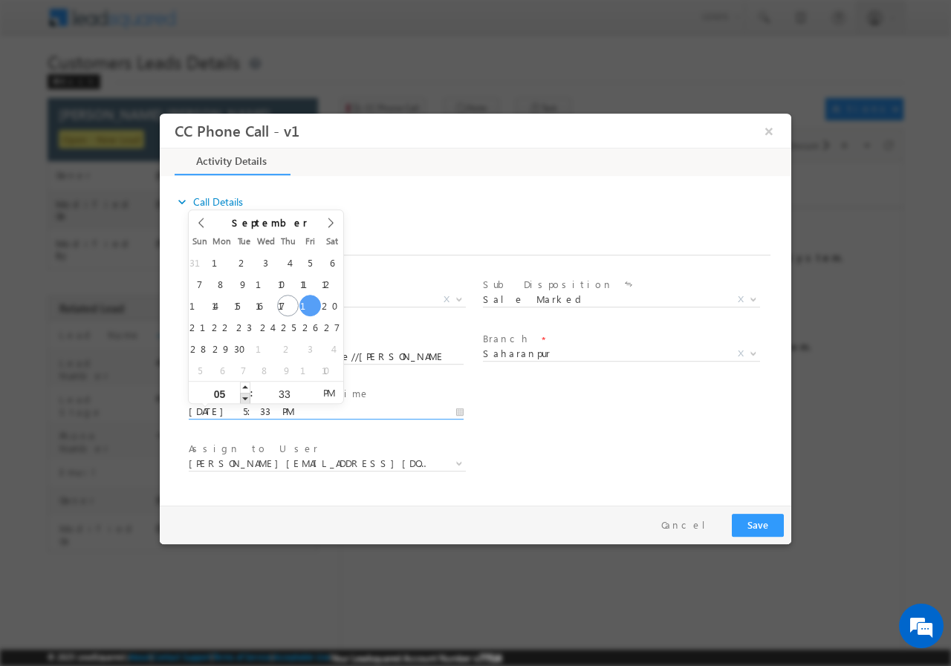
click at [246, 396] on span at bounding box center [245, 397] width 10 height 11
type input "09/19/2025 4:33 PM"
type input "04"
click at [246, 396] on span at bounding box center [245, 397] width 10 height 11
type input "09/19/2025 3:33 PM"
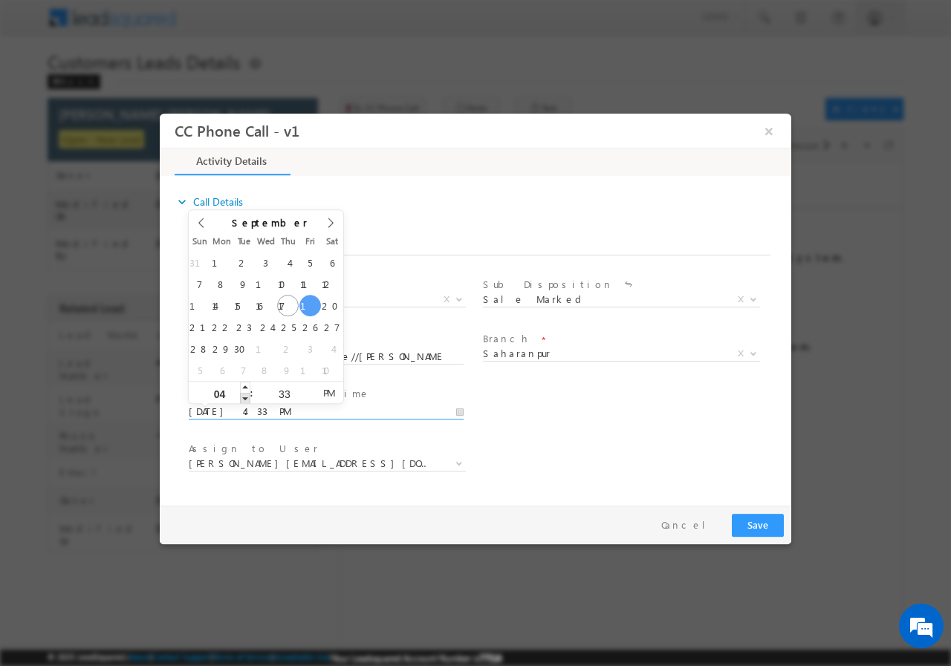
type input "03"
click at [246, 396] on span at bounding box center [245, 397] width 10 height 11
type input "09/19/2025 2:33 PM"
type input "02"
click at [246, 396] on span at bounding box center [245, 397] width 10 height 11
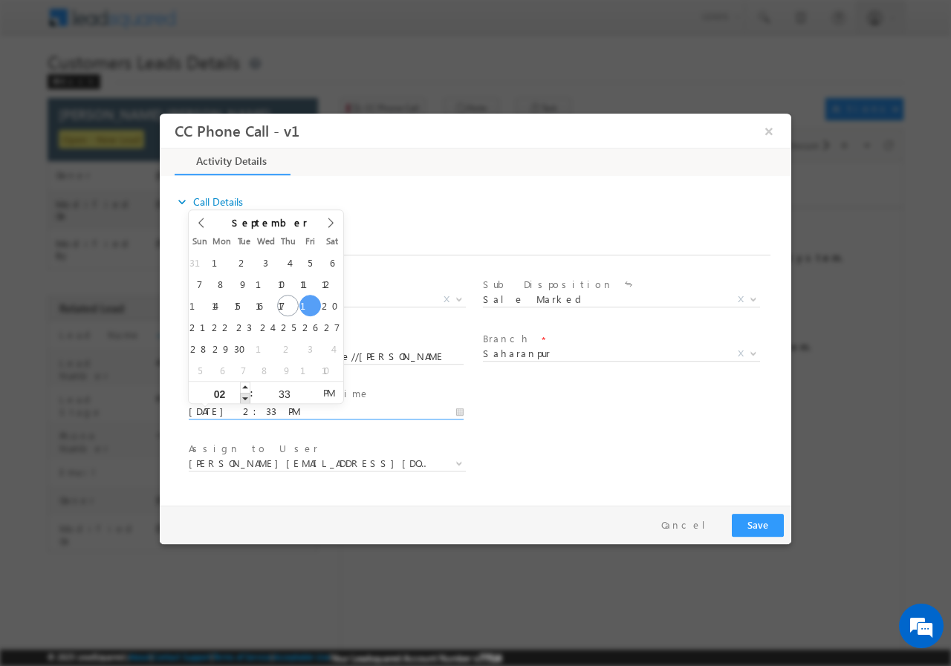
type input "09/19/2025 1:33 PM"
type input "01"
click at [246, 396] on span at bounding box center [245, 397] width 10 height 11
type input "09/19/2025 12:33 PM"
type input "12"
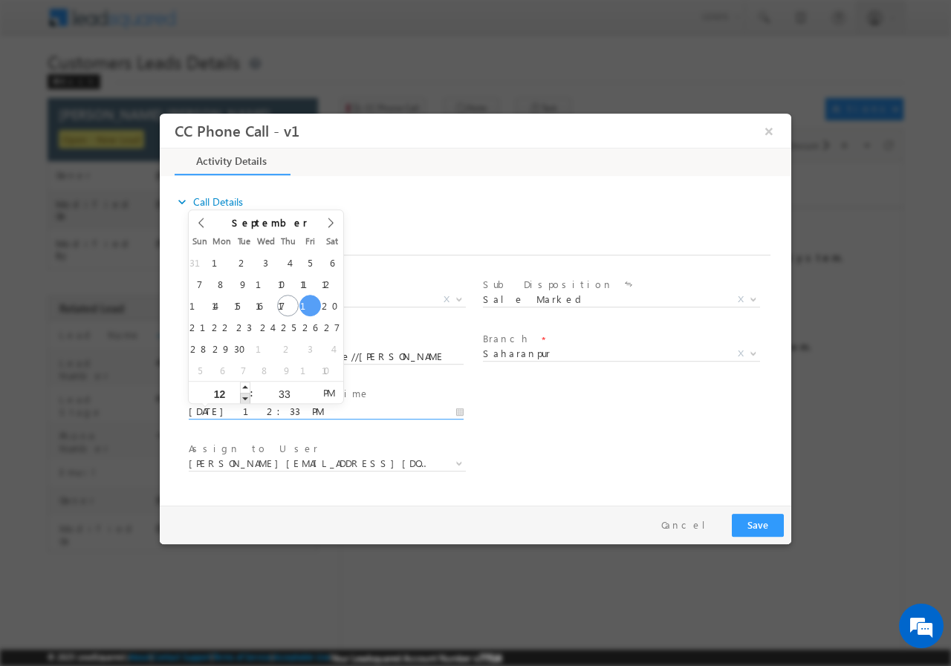
click at [246, 396] on span at bounding box center [245, 397] width 10 height 11
type input "09/19/2025 11:33 AM"
type input "11"
click at [246, 396] on span at bounding box center [245, 397] width 10 height 11
type input "09/19/2025 10:33 AM"
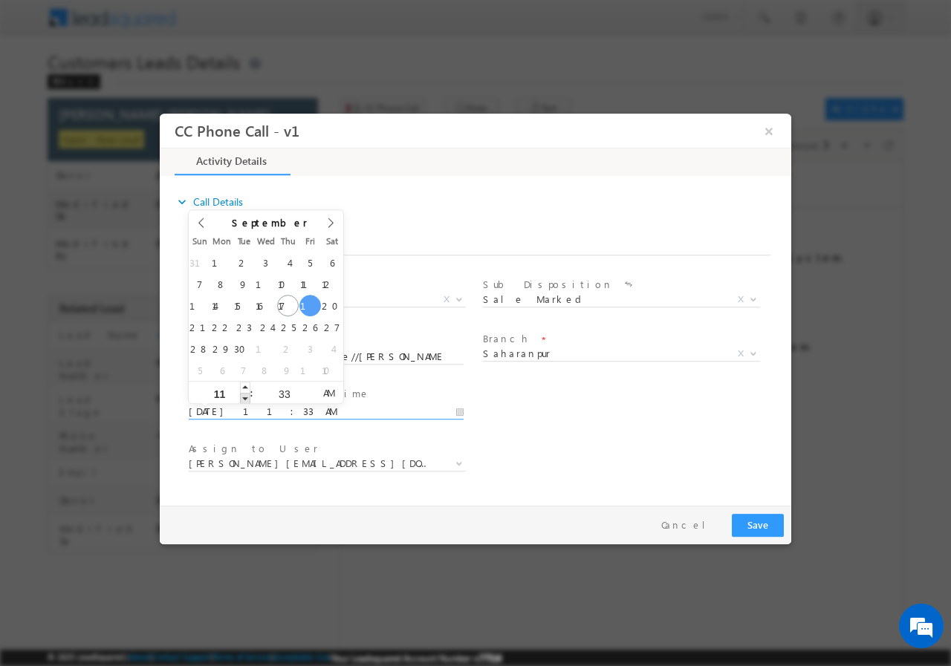
type input "10"
click at [246, 396] on span at bounding box center [245, 397] width 10 height 11
click at [284, 391] on input "33" at bounding box center [284, 393] width 62 height 10
type input "00"
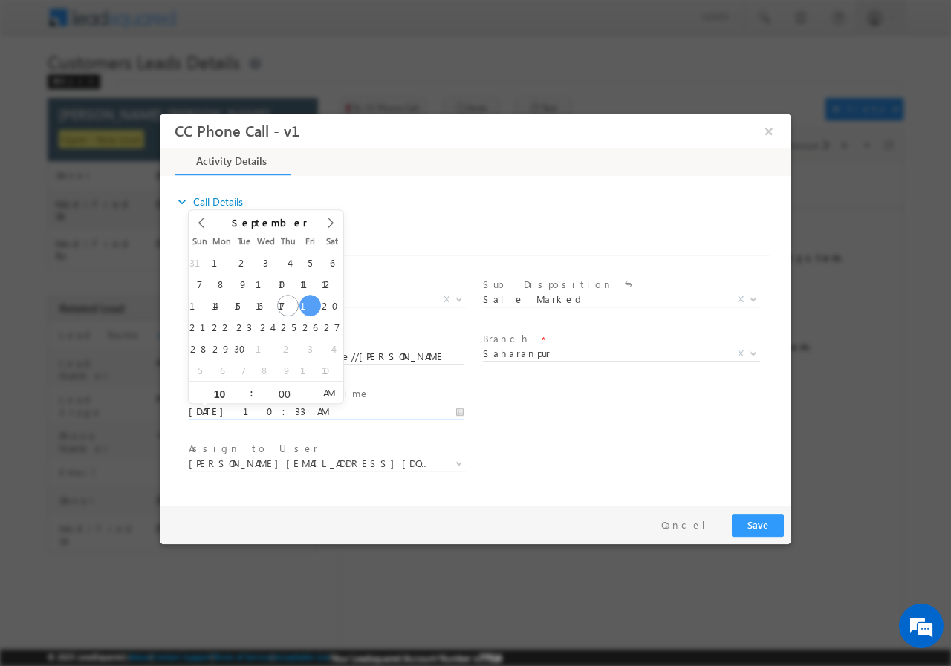
type input "09/19/2025 10:00 AM"
click at [693, 444] on div "Assign to User * adnan.hasan@sgrlimited.in ajay.kashyap@sgrlimited.in amit.vish…" at bounding box center [488, 464] width 605 height 55
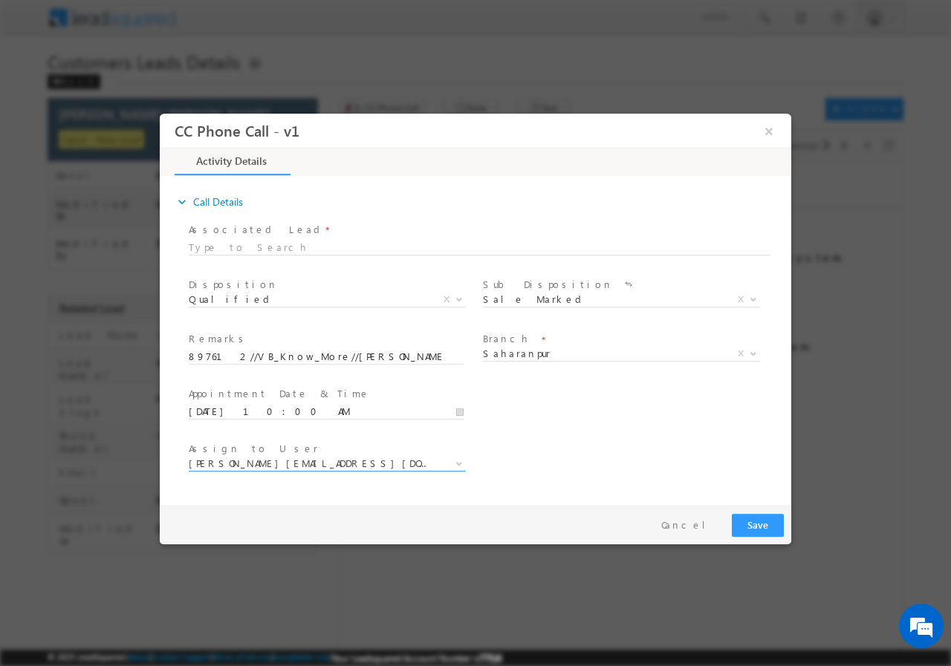
click at [333, 464] on span "[PERSON_NAME][EMAIL_ADDRESS][DOMAIN_NAME]" at bounding box center [309, 462] width 241 height 13
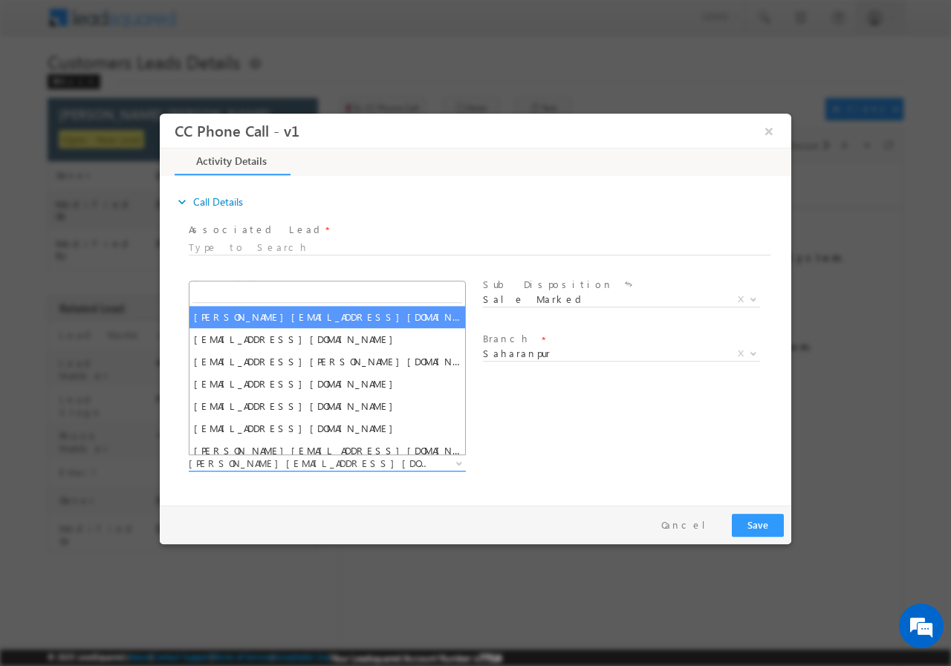
type input "[EMAIL_ADDRESS][DOMAIN_NAME]"
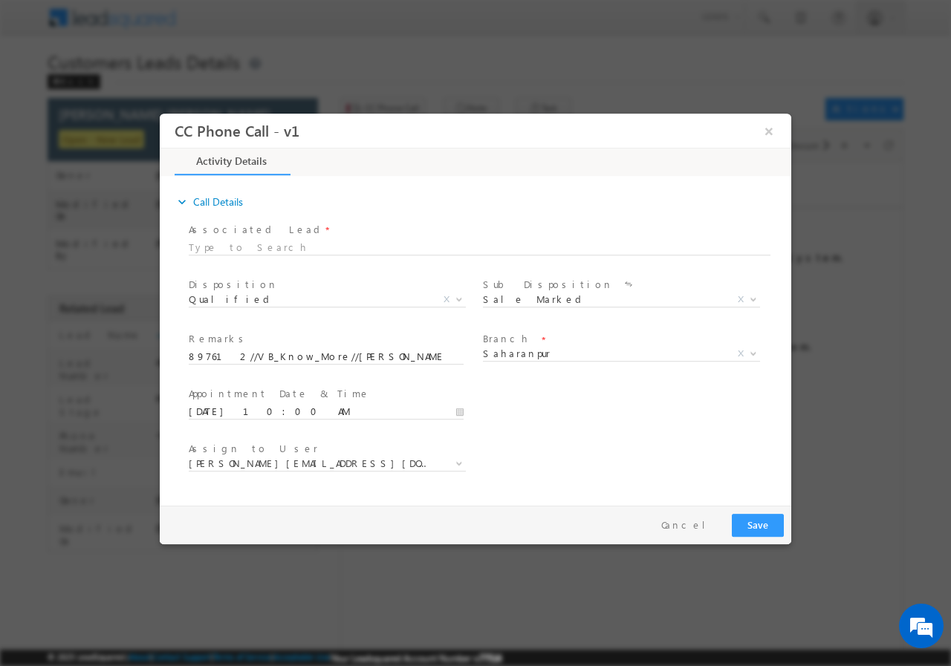
click at [578, 415] on div "User Branch * Appointment Date & Time * 09/19/2025 10:00 AM" at bounding box center [488, 409] width 605 height 55
click at [760, 527] on button "Save" at bounding box center [758, 524] width 52 height 23
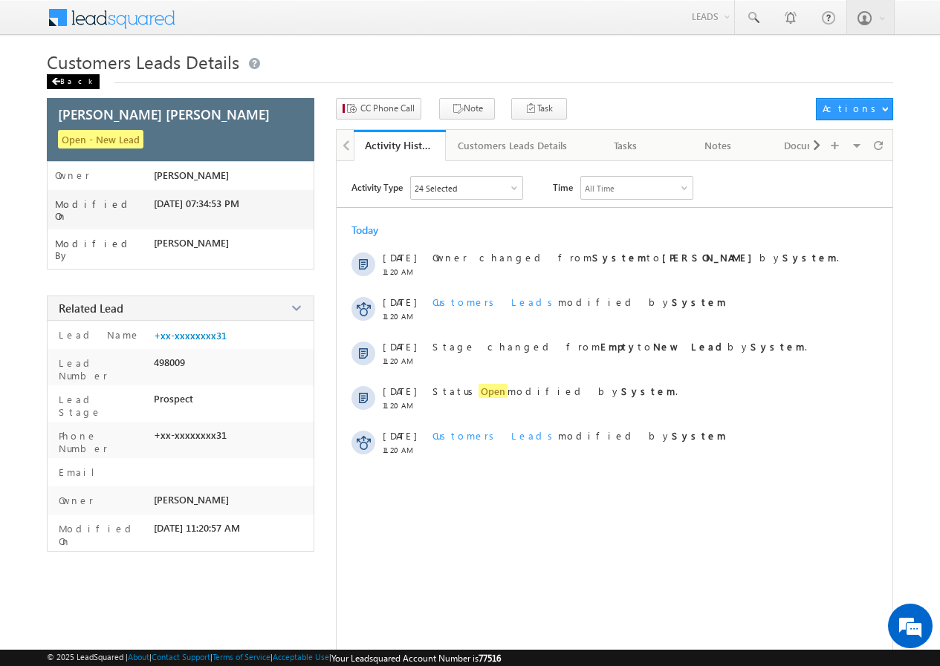
click at [71, 79] on div "Back" at bounding box center [73, 81] width 53 height 15
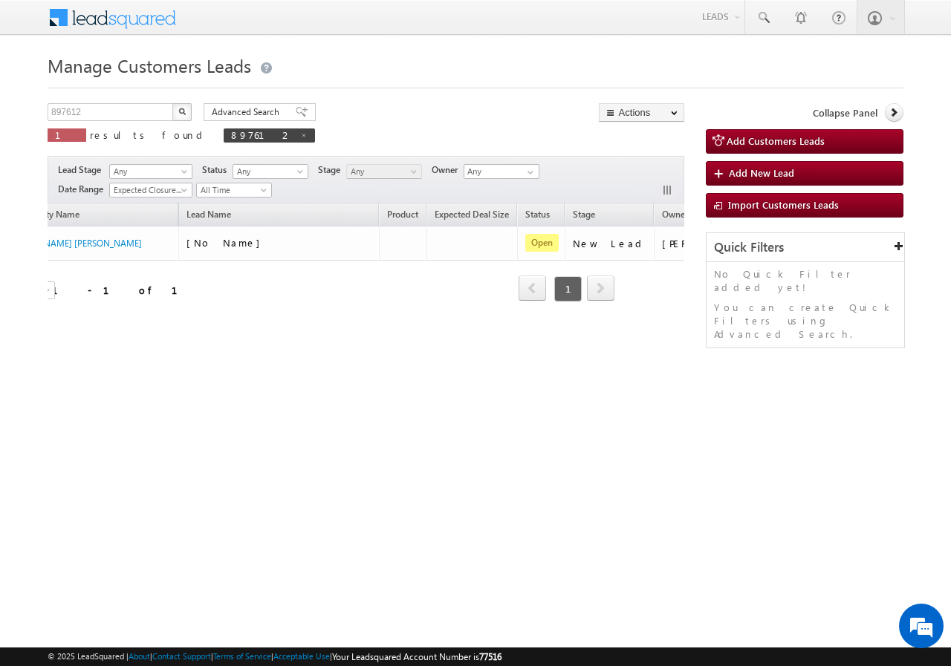
scroll to position [0, 140]
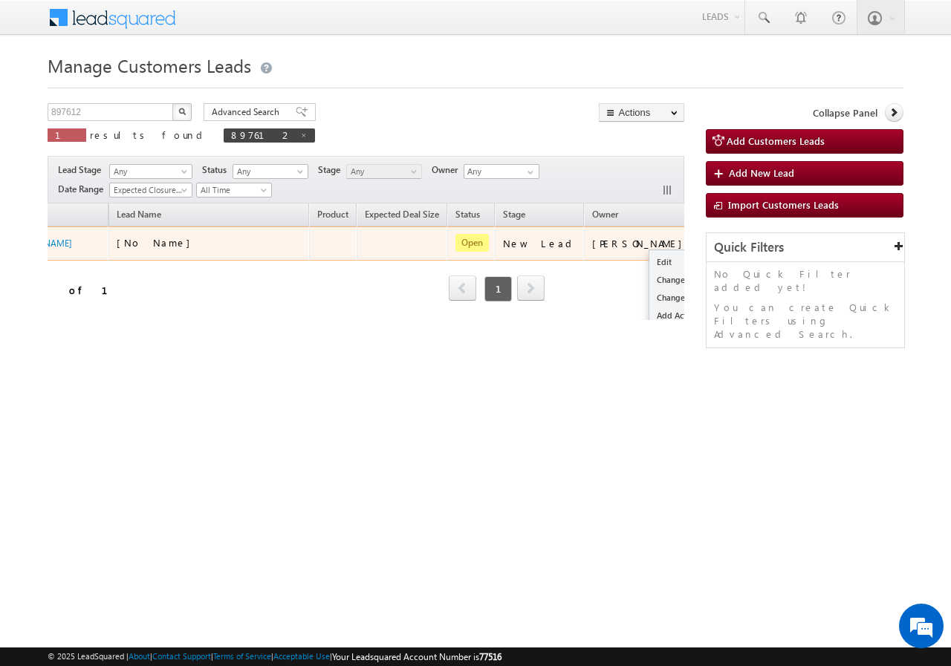
click at [709, 243] on button "button" at bounding box center [716, 242] width 15 height 15
click at [649, 262] on link "Edit" at bounding box center [686, 262] width 74 height 18
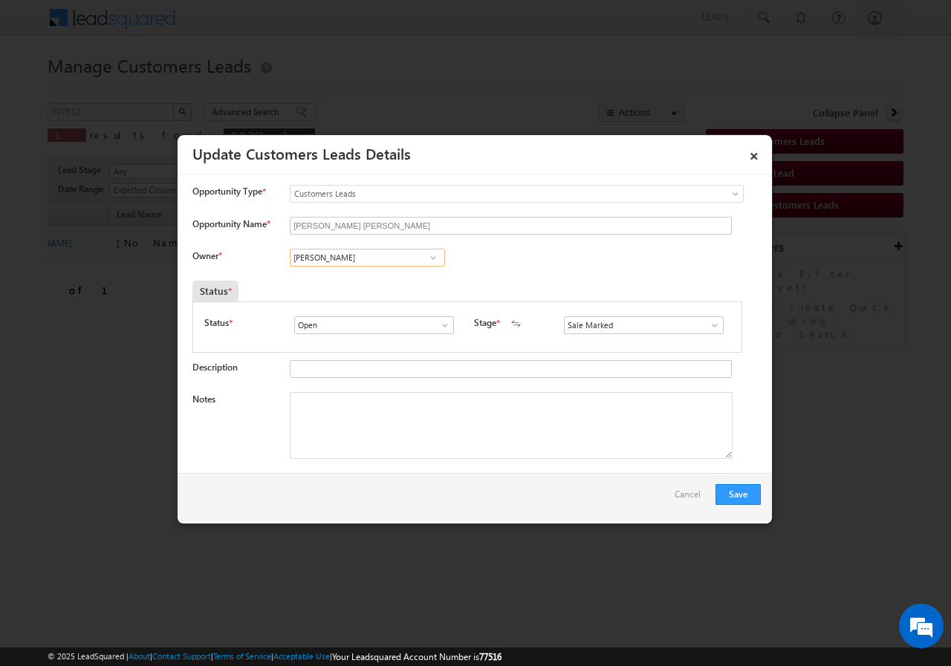
click at [358, 261] on input "[PERSON_NAME]" at bounding box center [367, 258] width 155 height 18
paste input "kunal.kumar1@sgrlimited.i"
click at [348, 284] on span "[EMAIL_ADDRESS][DOMAIN_NAME]" at bounding box center [363, 286] width 134 height 11
type input "[PERSON_NAME]"
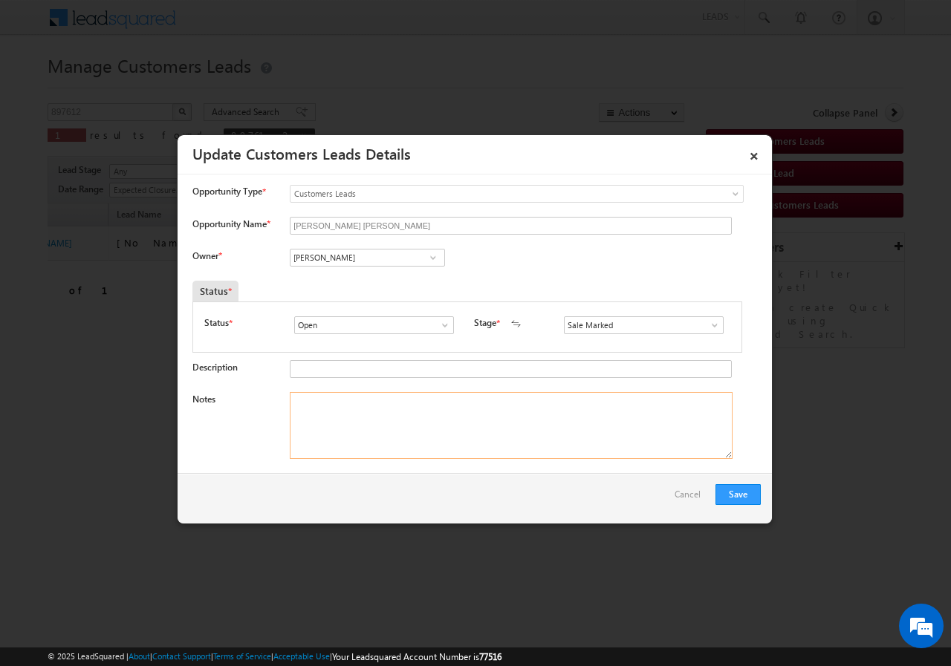
click at [359, 402] on textarea "Notes" at bounding box center [511, 425] width 443 height 67
paste textarea "897612//VB_Know_More//[PERSON_NAME] [PERSON_NAME]//9012859331//FLAT PURCHASE// …"
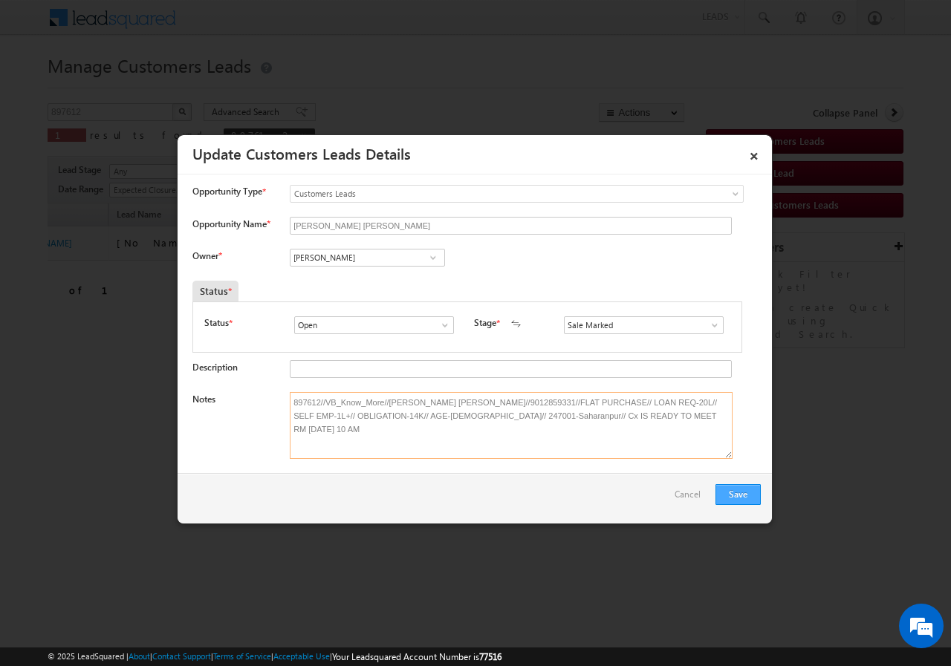
type textarea "897612//VB_Know_More//[PERSON_NAME] [PERSON_NAME]//9012859331//FLAT PURCHASE// …"
click at [744, 496] on button "Save" at bounding box center [737, 494] width 45 height 21
